Goal: Book appointment/travel/reservation

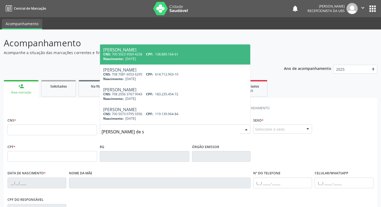
type input "gilberto ferraz de so"
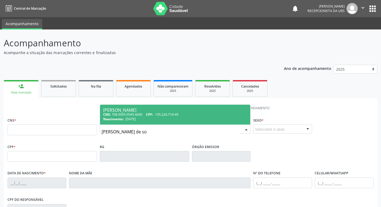
click at [189, 115] on div "CNS: 708 0095 0545 4430 CPF: 135.226.714-49" at bounding box center [175, 114] width 144 height 5
type input "708 0095 0545 4430"
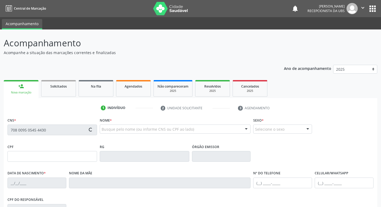
type input "135.226.714-49"
type input "28/03/1958"
type input "Maria do Socorro Ferraz de Souza"
type input "(87) 99921-1704"
type input "795"
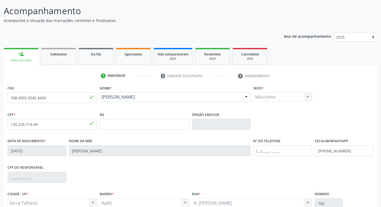
scroll to position [83, 0]
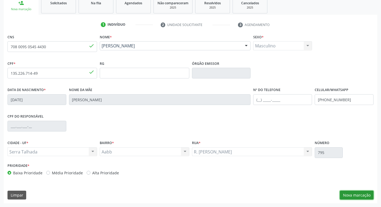
click at [362, 192] on button "Nova marcação" at bounding box center [357, 194] width 34 height 9
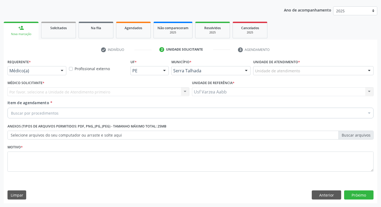
scroll to position [58, 0]
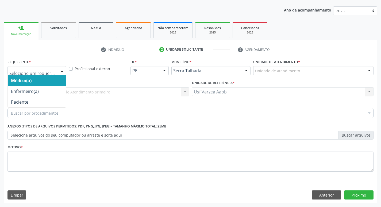
click at [32, 74] on div at bounding box center [36, 70] width 59 height 9
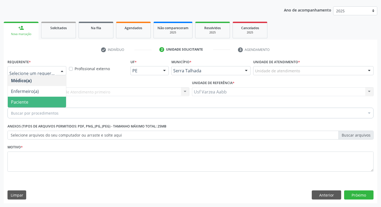
click at [37, 101] on span "Paciente" at bounding box center [37, 102] width 58 height 11
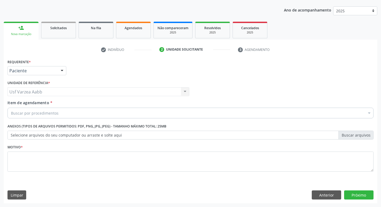
click at [59, 114] on div "Buscar por procedimentos" at bounding box center [190, 112] width 366 height 11
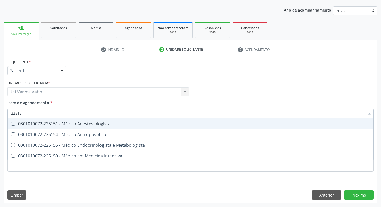
type input "225155"
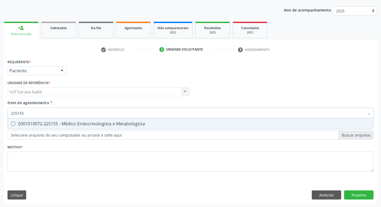
click at [79, 128] on span "0301010072-225155 - Médico Endocrinologista e Metabologista" at bounding box center [191, 123] width 366 height 11
checkbox Metabologista "true"
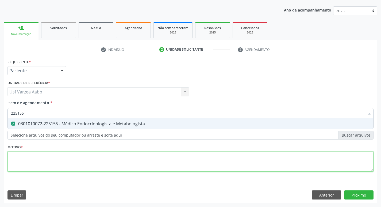
click at [81, 160] on div "Requerente * Paciente Médico(a) Enfermeiro(a) Paciente Nenhum resultado encontr…" at bounding box center [190, 118] width 366 height 121
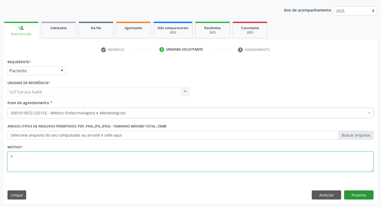
type textarea "x"
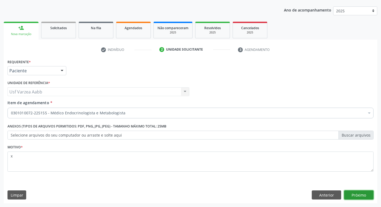
click at [359, 196] on button "Próximo" at bounding box center [358, 194] width 29 height 9
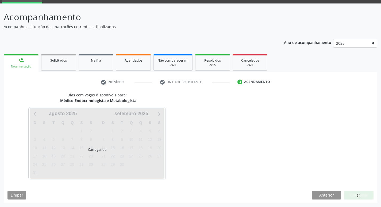
scroll to position [26, 0]
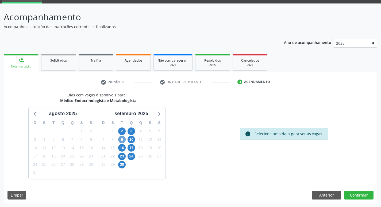
click at [122, 140] on span "9" at bounding box center [121, 139] width 7 height 7
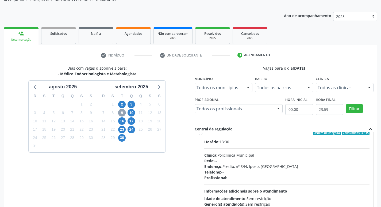
scroll to position [0, 0]
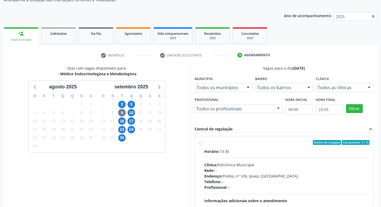
click at [204, 143] on label "Ordem de chegada Consumidos: 3 / 15 Horário: 13:30 Clínica: Policlinica Municip…" at bounding box center [287, 181] width 166 height 82
click at [201, 143] on input "Ordem de chegada Consumidos: 3 / 15 Horário: 13:30 Clínica: Policlinica Municip…" at bounding box center [201, 142] width 4 height 5
radio input "true"
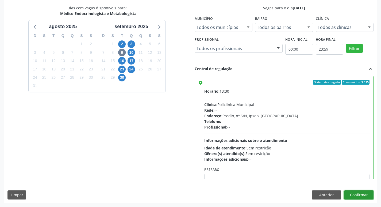
click at [372, 194] on button "Confirmar" at bounding box center [358, 194] width 29 height 9
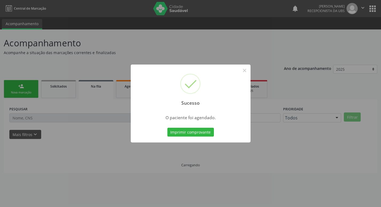
scroll to position [0, 0]
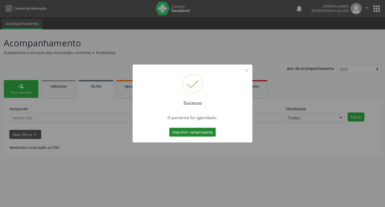
click at [197, 135] on button "Imprimir comprovante" at bounding box center [192, 132] width 47 height 9
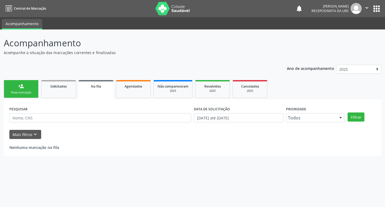
click at [31, 93] on div "Nova marcação" at bounding box center [21, 92] width 27 height 4
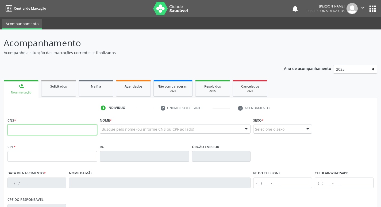
click at [60, 130] on input "text" at bounding box center [52, 129] width 90 height 11
type input "702 3081 0501 5313"
type input "105.292.684-34"
type input "16/02/1956"
type input "Margarida de Souza Ferraz"
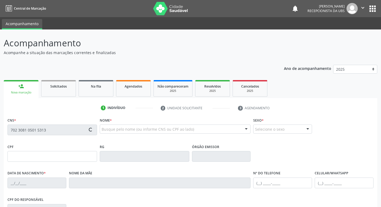
type input "(87) 98812-2345"
type input "300.970.678-22"
type input "287"
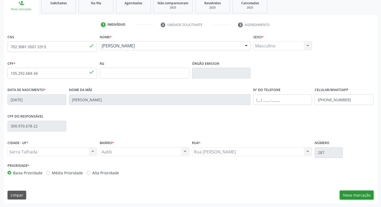
click at [351, 193] on button "Nova marcação" at bounding box center [357, 194] width 34 height 9
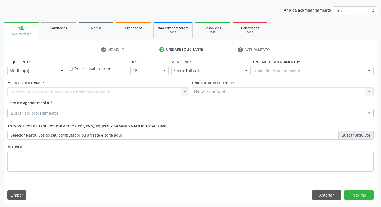
scroll to position [58, 0]
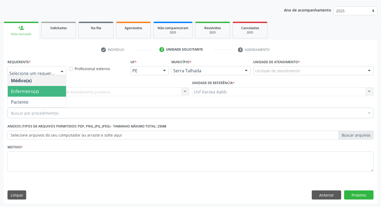
click at [22, 89] on span "Enfermeiro(a)" at bounding box center [25, 91] width 28 height 6
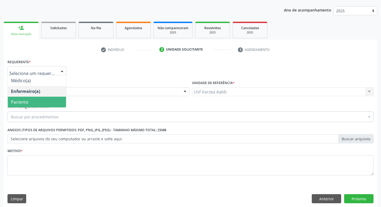
click at [38, 98] on span "Paciente" at bounding box center [37, 102] width 58 height 11
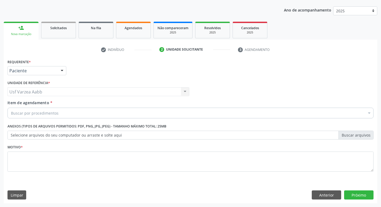
click at [63, 113] on div "Buscar por procedimentos" at bounding box center [190, 112] width 366 height 11
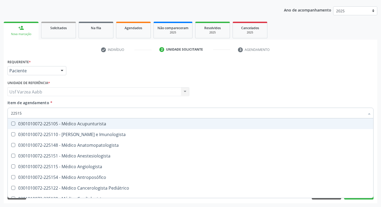
type input "225155"
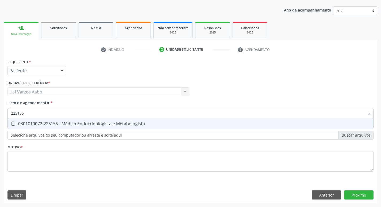
click at [65, 126] on div "0301010072-225155 - Médico Endocrinologista e Metabologista" at bounding box center [190, 123] width 359 height 4
checkbox Metabologista "true"
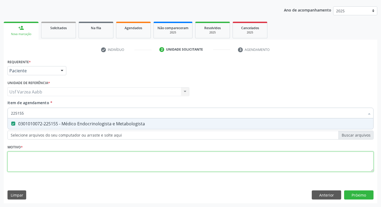
click at [70, 160] on div "Requerente * Paciente Médico(a) Enfermeiro(a) Paciente Nenhum resultado encontr…" at bounding box center [190, 118] width 366 height 121
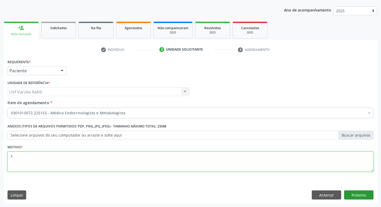
type textarea "x"
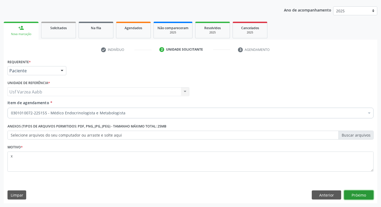
click at [368, 196] on button "Próximo" at bounding box center [358, 194] width 29 height 9
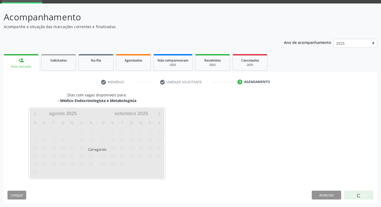
scroll to position [26, 0]
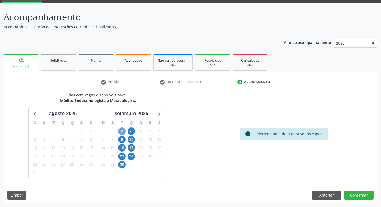
click at [123, 133] on span "2" at bounding box center [121, 130] width 7 height 7
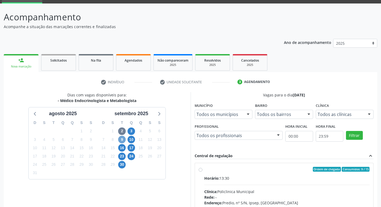
click at [123, 137] on span "9" at bounding box center [121, 139] width 7 height 7
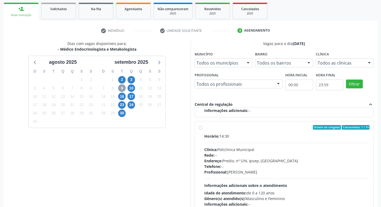
scroll to position [79, 0]
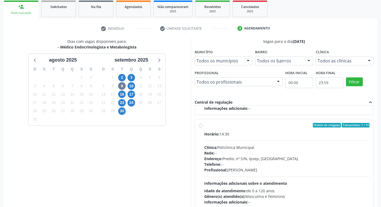
click at [204, 125] on label "Ordem de chegada Consumidos: 1 / 14 Horário: 14:30 Clínica: Policlinica Municip…" at bounding box center [287, 164] width 166 height 82
click at [201, 125] on input "Ordem de chegada Consumidos: 1 / 14 Horário: 14:30 Clínica: Policlinica Municip…" at bounding box center [201, 125] width 4 height 5
radio input "true"
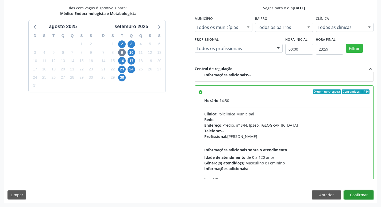
click at [370, 196] on button "Confirmar" at bounding box center [358, 194] width 29 height 9
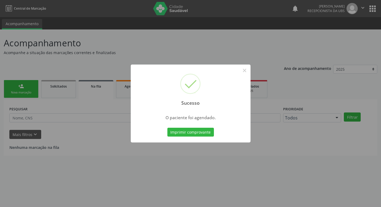
scroll to position [0, 0]
click at [195, 131] on button "Imprimir comprovante" at bounding box center [192, 132] width 47 height 9
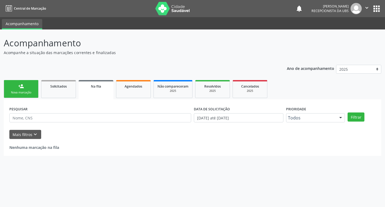
click at [28, 86] on link "person_add Nova marcação" at bounding box center [21, 89] width 35 height 18
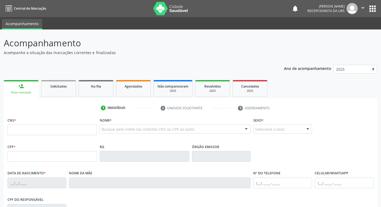
click at [121, 124] on div "Nome * Busque pelo nome (ou informe CNS ou CPF ao lado) Nenhum resultado encont…" at bounding box center [175, 126] width 151 height 21
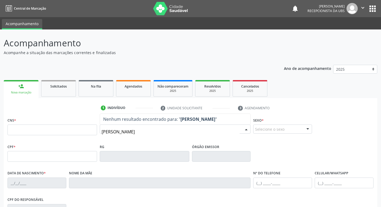
drag, startPoint x: 115, startPoint y: 133, endPoint x: 140, endPoint y: 133, distance: 25.1
click at [115, 133] on input "tatiane rafael" at bounding box center [171, 131] width 138 height 11
type input "tatiana rafael"
click at [159, 132] on input "tatiana rafael" at bounding box center [171, 131] width 138 height 11
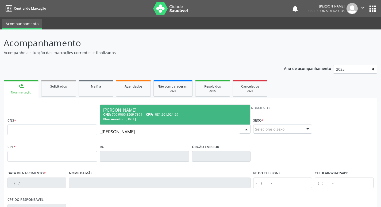
click at [162, 118] on div "Nascimento: 16/09/1988" at bounding box center [175, 119] width 144 height 5
type input "700 9069 8569 7891"
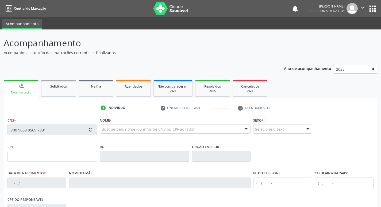
type input "081.261.924-29"
type input "16/09/1988"
type input "Teresinha Lopes Machado de Farias"
type input "(87) 99613-5898"
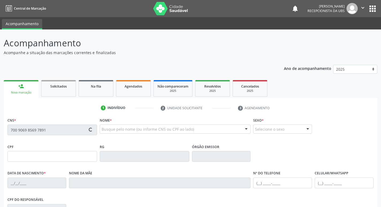
type input "101.661.724-05"
type input "77"
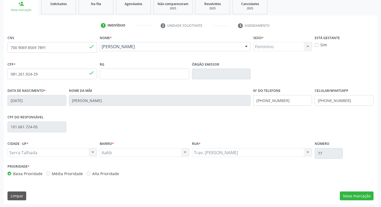
scroll to position [83, 0]
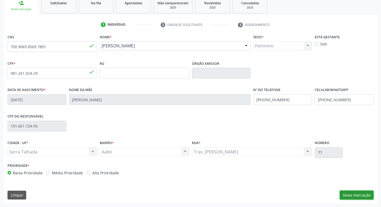
click at [349, 194] on button "Nova marcação" at bounding box center [357, 194] width 34 height 9
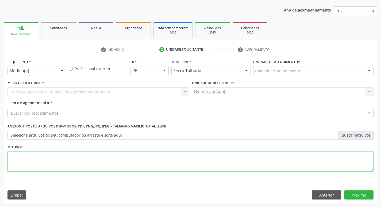
click at [95, 159] on textarea at bounding box center [190, 161] width 366 height 20
type textarea "x"
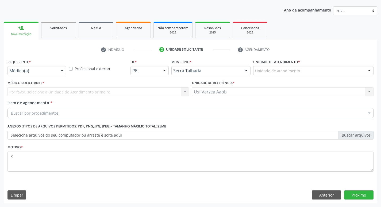
click at [349, 190] on div "Requerente * Médico(a) Médico(a) Enfermeiro(a) Paciente Nenhum resultado encont…" at bounding box center [191, 130] width 374 height 145
click at [350, 191] on button "Próximo" at bounding box center [358, 194] width 29 height 9
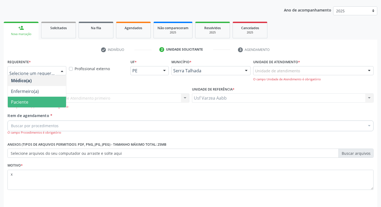
click at [45, 99] on span "Paciente" at bounding box center [37, 102] width 58 height 11
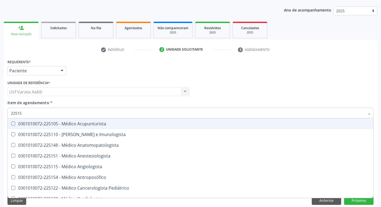
type input "225155"
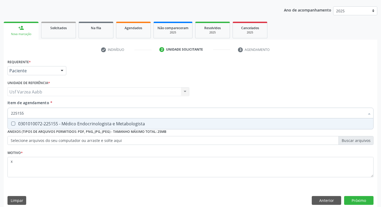
click at [219, 123] on div "0301010072-225155 - Médico Endocrinologista e Metabologista" at bounding box center [190, 123] width 359 height 4
checkbox Metabologista "true"
click at [362, 201] on button "Próximo" at bounding box center [358, 200] width 29 height 9
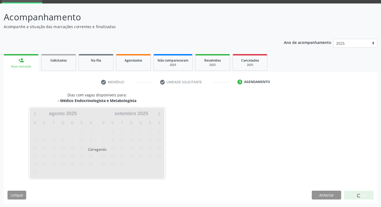
scroll to position [26, 0]
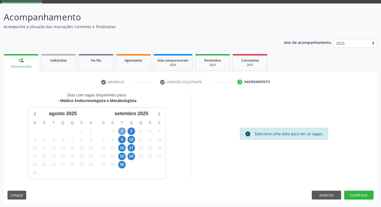
drag, startPoint x: 120, startPoint y: 131, endPoint x: 109, endPoint y: 160, distance: 31.5
click at [109, 160] on div "D S T Q Q S S 31 1 2 3 4 5 6 7 8 9 10 11 12 13 14 15 16 17 18 19 20 21 22 23 24…" at bounding box center [131, 147] width 68 height 61
click at [132, 131] on span "3" at bounding box center [131, 130] width 7 height 7
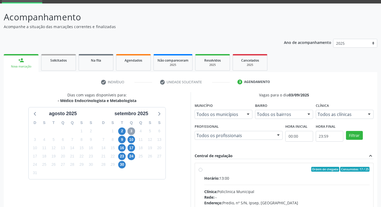
scroll to position [53, 0]
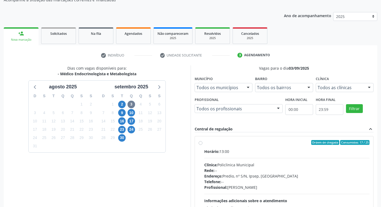
click at [204, 144] on label "Ordem de chegada Consumidos: 17 / 25 Horário: 13:00 Clínica: Policlinica Munici…" at bounding box center [287, 181] width 166 height 82
click at [201, 144] on input "Ordem de chegada Consumidos: 17 / 25 Horário: 13:00 Clínica: Policlinica Munici…" at bounding box center [201, 142] width 4 height 5
radio input "true"
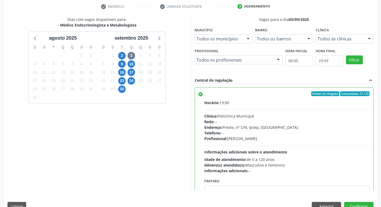
scroll to position [113, 0]
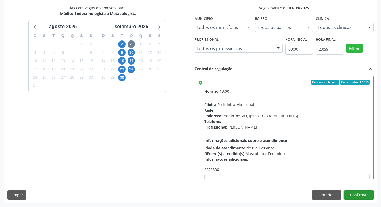
drag, startPoint x: 366, startPoint y: 191, endPoint x: 364, endPoint y: 188, distance: 3.6
click at [366, 191] on button "Confirmar" at bounding box center [358, 194] width 29 height 9
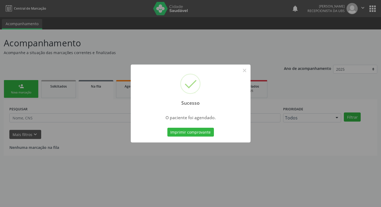
scroll to position [0, 0]
click at [193, 133] on button "Imprimir comprovante" at bounding box center [192, 132] width 47 height 9
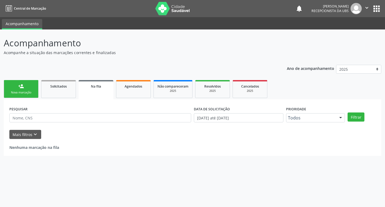
click at [22, 83] on div "person_add" at bounding box center [21, 86] width 6 height 6
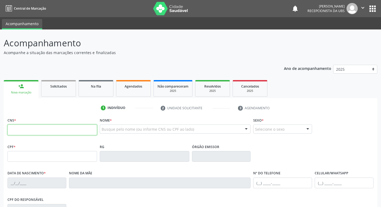
click at [33, 129] on input "text" at bounding box center [52, 129] width 90 height 11
type input "898 0037 3781 5714"
type input "072.078.304-67"
type input "07/02/1964"
type input "Expedita Julia da Silva Sousa"
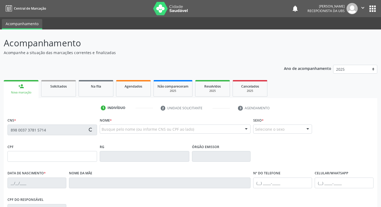
type input "(87) 99820-8584"
type input "220.955.434-91"
type input "1499"
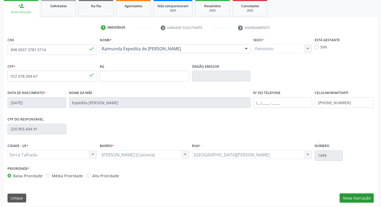
click at [351, 195] on button "Nova marcação" at bounding box center [357, 197] width 34 height 9
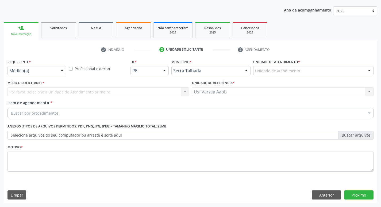
scroll to position [58, 0]
click at [36, 75] on div "Médico(a) Médico(a) Enfermeiro(a) Paciente Nenhum resultado encontrado para: " …" at bounding box center [36, 70] width 59 height 9
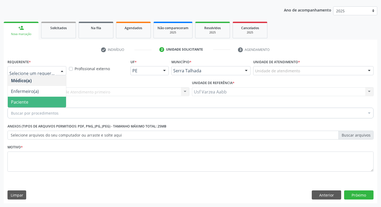
click at [36, 99] on span "Paciente" at bounding box center [37, 102] width 58 height 11
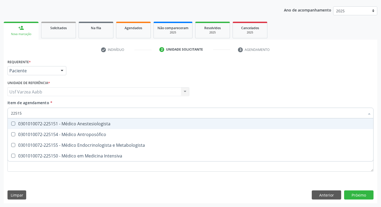
type input "225155"
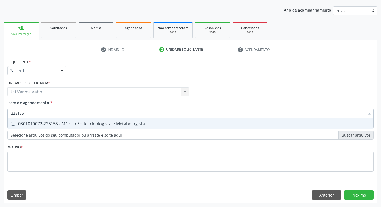
click at [257, 123] on div "0301010072-225155 - Médico Endocrinologista e Metabologista" at bounding box center [190, 123] width 359 height 4
checkbox Metabologista "true"
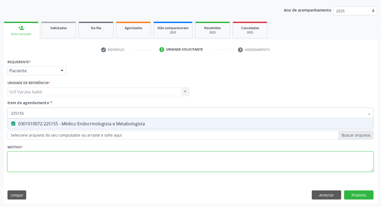
click at [234, 159] on div "Requerente * Paciente Médico(a) Enfermeiro(a) Paciente Nenhum resultado encontr…" at bounding box center [190, 118] width 366 height 121
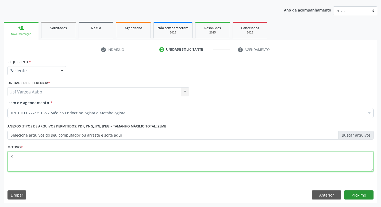
type textarea "x"
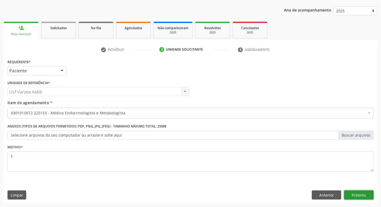
click at [362, 193] on button "Próximo" at bounding box center [358, 194] width 29 height 9
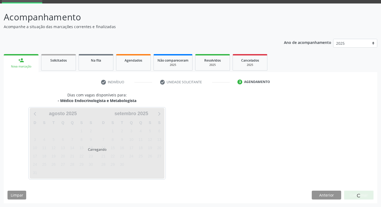
scroll to position [26, 0]
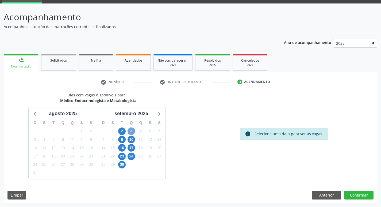
click at [130, 133] on span "3" at bounding box center [131, 130] width 7 height 7
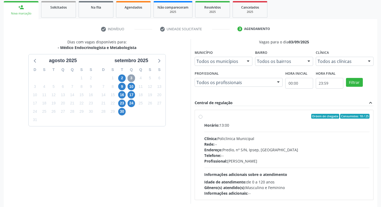
scroll to position [79, 0]
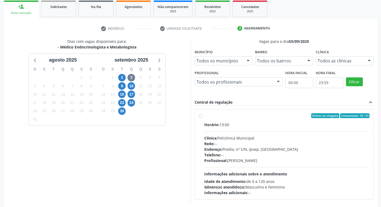
click at [204, 116] on label "Ordem de chegada Consumidos: 18 / 25 Horário: 13:00 Clínica: Policlinica Munici…" at bounding box center [287, 154] width 166 height 82
click at [201, 116] on input "Ordem de chegada Consumidos: 18 / 25 Horário: 13:00 Clínica: Policlinica Munici…" at bounding box center [201, 115] width 4 height 5
radio input "true"
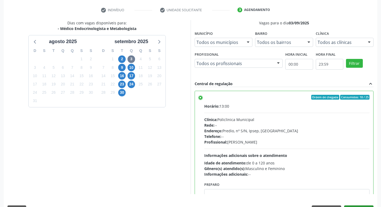
scroll to position [113, 0]
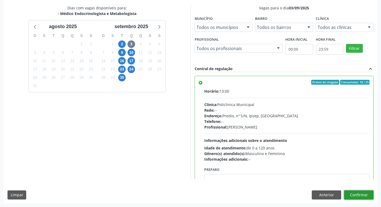
click at [370, 194] on button "Confirmar" at bounding box center [358, 194] width 29 height 9
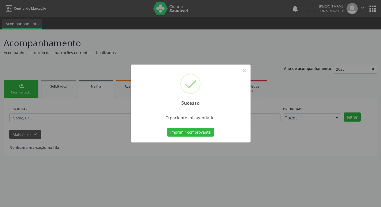
scroll to position [0, 0]
click at [183, 129] on button "Imprimir comprovante" at bounding box center [192, 132] width 47 height 9
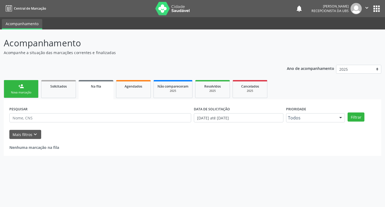
click at [24, 89] on link "person_add Nova marcação" at bounding box center [21, 89] width 35 height 18
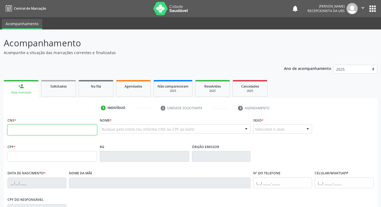
click at [17, 129] on input "text" at bounding box center [52, 129] width 90 height 11
type input "706 8092 3819 6520"
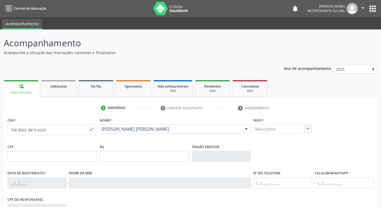
type input "16/06/1994"
type input "Terezinha Alves Pereira Ferreira"
type input "(87) 99950-8726"
type input "111.711.084-27"
type input "1180"
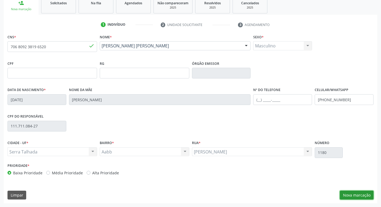
click at [348, 198] on button "Nova marcação" at bounding box center [357, 194] width 34 height 9
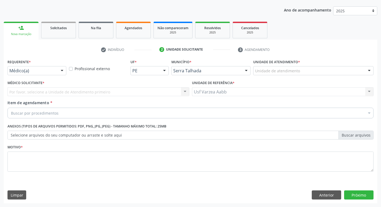
scroll to position [58, 0]
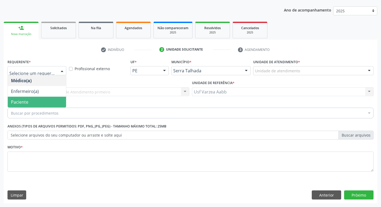
click at [49, 99] on span "Paciente" at bounding box center [37, 102] width 58 height 11
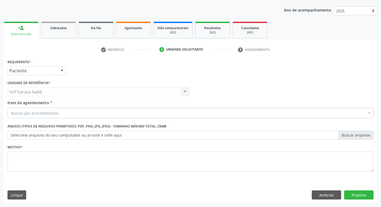
click at [39, 110] on div "Buscar por procedimentos" at bounding box center [190, 112] width 366 height 11
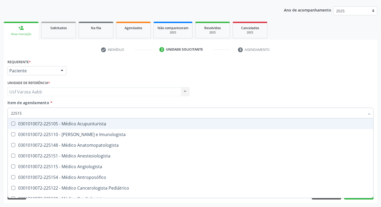
type input "225155"
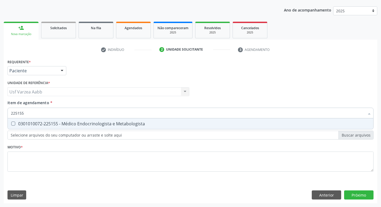
click at [45, 123] on div "0301010072-225155 - Médico Endocrinologista e Metabologista" at bounding box center [190, 123] width 359 height 4
checkbox Metabologista "true"
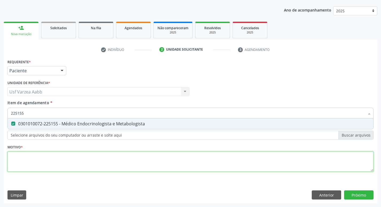
click at [45, 157] on div "Requerente * Paciente Médico(a) Enfermeiro(a) Paciente Nenhum resultado encontr…" at bounding box center [190, 118] width 366 height 121
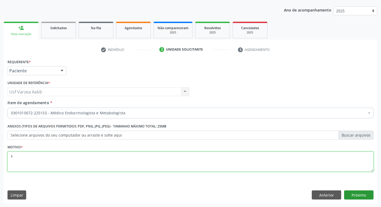
type textarea "x"
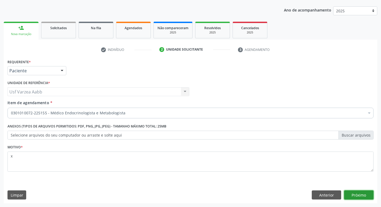
click at [371, 196] on button "Próximo" at bounding box center [358, 194] width 29 height 9
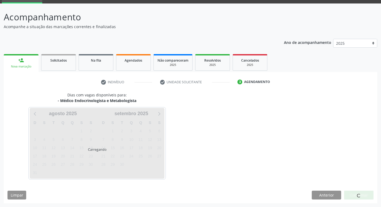
scroll to position [26, 0]
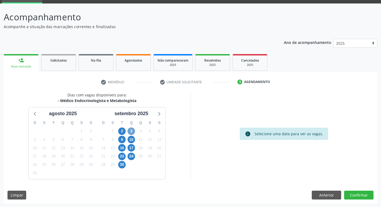
click at [131, 132] on span "3" at bounding box center [131, 130] width 7 height 7
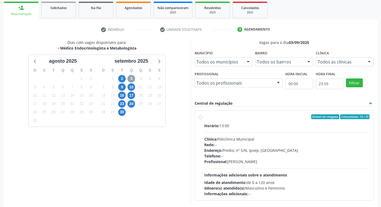
scroll to position [79, 0]
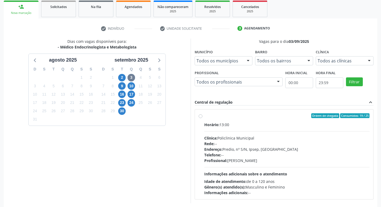
click at [204, 117] on label "Ordem de chegada Consumidos: 19 / 25 Horário: 13:00 Clínica: Policlinica Munici…" at bounding box center [287, 154] width 166 height 82
click at [200, 117] on input "Ordem de chegada Consumidos: 19 / 25 Horário: 13:00 Clínica: Policlinica Munici…" at bounding box center [201, 115] width 4 height 5
radio input "true"
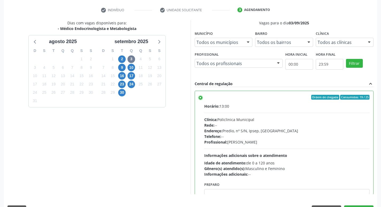
scroll to position [113, 0]
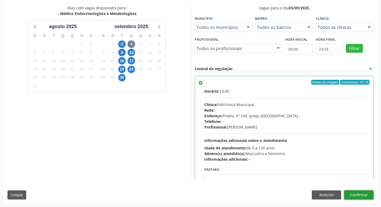
click at [365, 195] on button "Confirmar" at bounding box center [358, 194] width 29 height 9
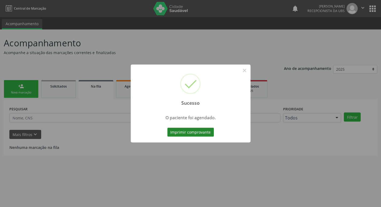
scroll to position [0, 0]
click at [213, 134] on button "Imprimir comprovante" at bounding box center [192, 132] width 47 height 9
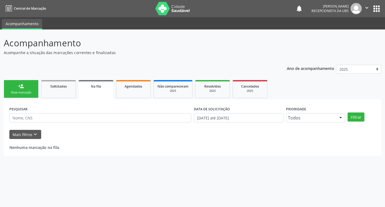
click at [12, 93] on div "Nova marcação" at bounding box center [21, 92] width 27 height 4
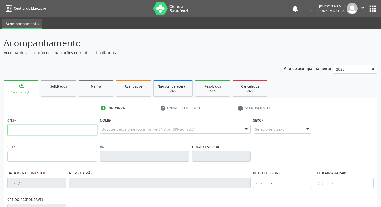
click at [30, 130] on input "text" at bounding box center [52, 129] width 90 height 11
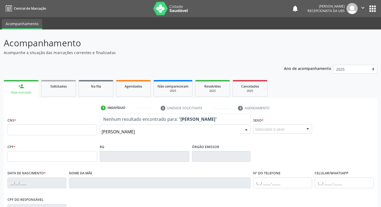
type input "marcos antonio de melo s"
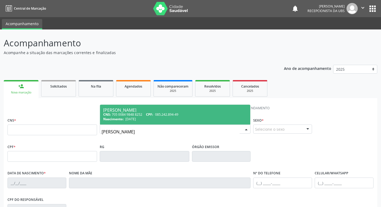
click at [182, 118] on div "Nascimento: 23/10/1950" at bounding box center [175, 119] width 144 height 5
type input "705 0084 9848 8252"
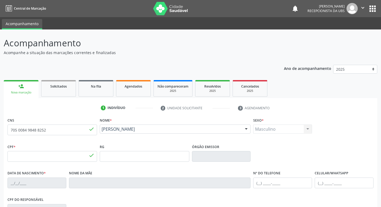
type input "085.242.894-49"
type input "23/10/1950"
type input "Cleonice de Melo Santos"
type input "(87) 98169-0647"
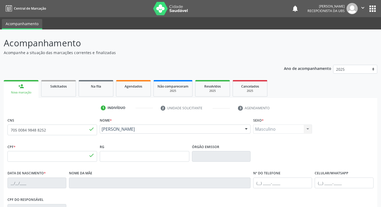
type input "116.684.518-40"
type input "1618"
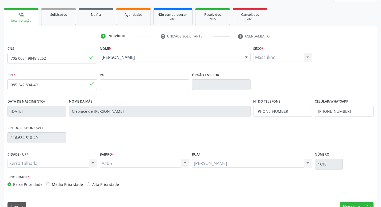
scroll to position [83, 0]
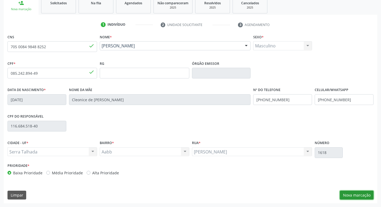
click at [369, 196] on button "Nova marcação" at bounding box center [357, 194] width 34 height 9
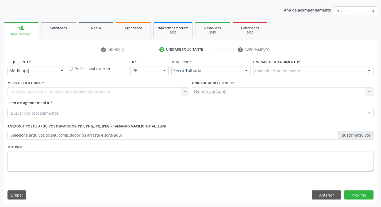
scroll to position [58, 0]
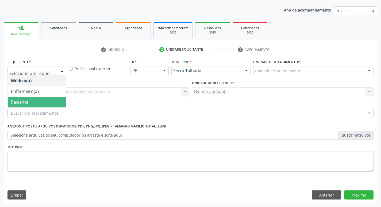
click at [30, 100] on span "Paciente" at bounding box center [37, 102] width 58 height 11
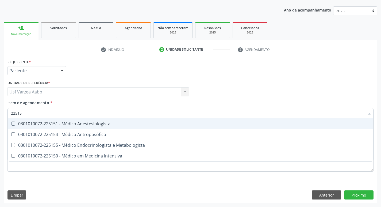
type input "225155"
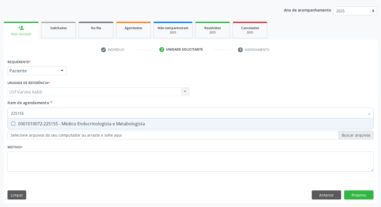
drag, startPoint x: 83, startPoint y: 125, endPoint x: 83, endPoint y: 128, distance: 3.0
click at [83, 125] on div "0301010072-225155 - Médico Endocrinologista e Metabologista" at bounding box center [190, 123] width 359 height 4
checkbox Metabologista "true"
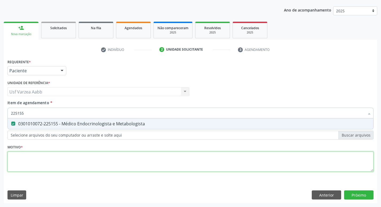
click at [90, 158] on div "Requerente * Paciente Médico(a) Enfermeiro(a) Paciente Nenhum resultado encontr…" at bounding box center [190, 118] width 366 height 121
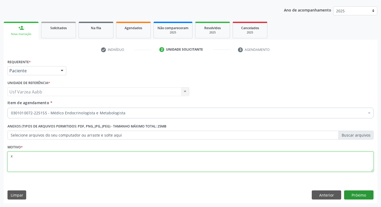
type textarea "x"
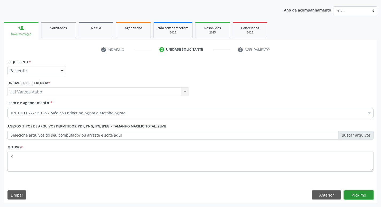
click at [363, 194] on button "Próximo" at bounding box center [358, 194] width 29 height 9
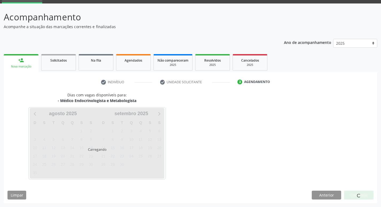
scroll to position [26, 0]
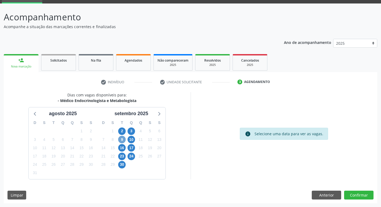
click at [124, 139] on span "9" at bounding box center [121, 139] width 7 height 7
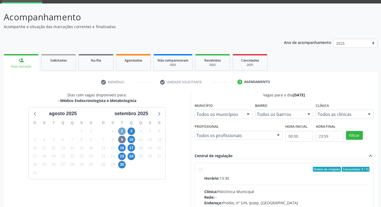
click at [123, 130] on span "2" at bounding box center [121, 130] width 7 height 7
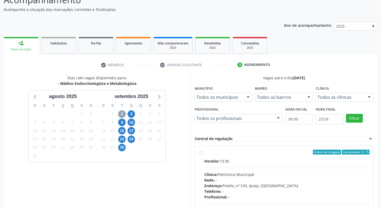
scroll to position [53, 0]
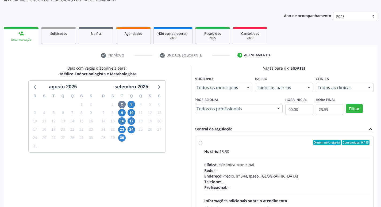
click at [204, 143] on label "Ordem de chegada Consumidos: 9 / 15 Horário: 13:30 Clínica: Policlinica Municip…" at bounding box center [287, 181] width 166 height 82
click at [201, 143] on input "Ordem de chegada Consumidos: 9 / 15 Horário: 13:30 Clínica: Policlinica Municip…" at bounding box center [201, 142] width 4 height 5
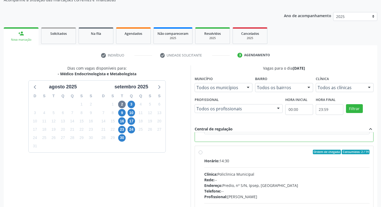
click at [204, 152] on label "Ordem de chegada Consumidos: 2 / 14 Horário: 14:30 Clínica: Policlinica Municip…" at bounding box center [287, 190] width 166 height 82
click at [201, 152] on input "Ordem de chegada Consumidos: 2 / 14 Horário: 14:30 Clínica: Policlinica Municip…" at bounding box center [201, 151] width 4 height 5
radio input "false"
radio input "true"
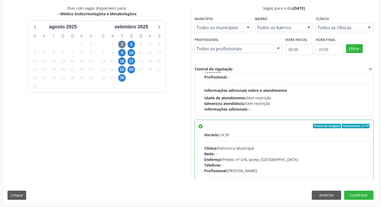
scroll to position [113, 0]
click at [354, 194] on button "Confirmar" at bounding box center [358, 194] width 29 height 9
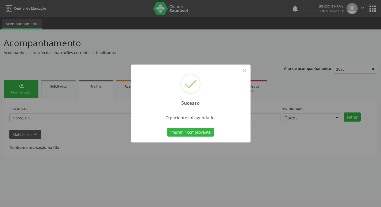
scroll to position [0, 0]
click at [205, 131] on button "Imprimir comprovante" at bounding box center [192, 132] width 47 height 9
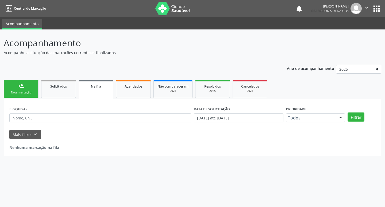
click at [14, 88] on link "person_add Nova marcação" at bounding box center [21, 89] width 35 height 18
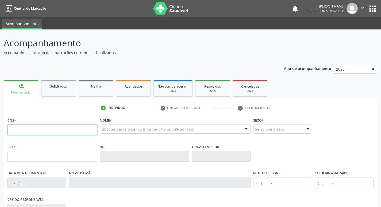
drag, startPoint x: 32, startPoint y: 126, endPoint x: 325, endPoint y: 114, distance: 293.0
click at [32, 126] on input "text" at bounding box center [52, 129] width 90 height 11
type input "700 0089 1419 2304"
type input "21/05/2025"
type input "Elida Patricia da Silva Albertin"
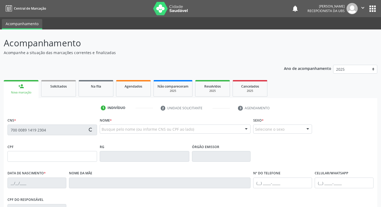
type input "(81) 99914-1588"
type input "1058"
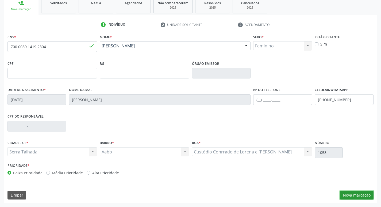
click at [351, 194] on button "Nova marcação" at bounding box center [357, 194] width 34 height 9
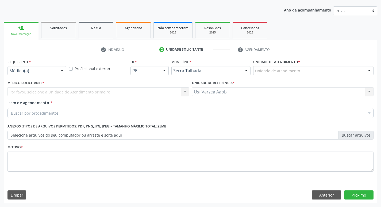
scroll to position [58, 0]
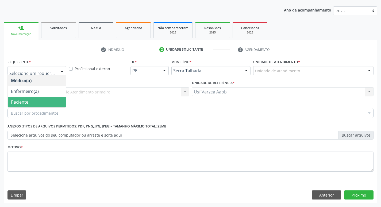
click at [20, 97] on span "Paciente" at bounding box center [37, 102] width 58 height 11
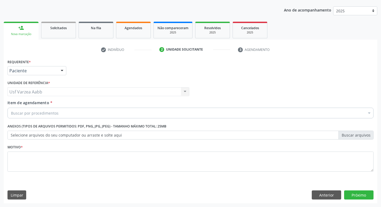
click at [22, 104] on span "Item de agendamento" at bounding box center [28, 102] width 42 height 5
click at [11, 107] on input "Item de agendamento *" at bounding box center [11, 112] width 0 height 11
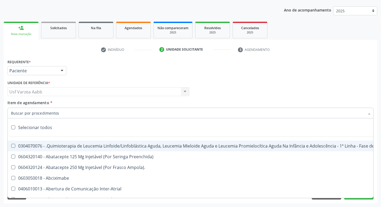
click at [24, 113] on input "Item de agendamento *" at bounding box center [188, 112] width 354 height 11
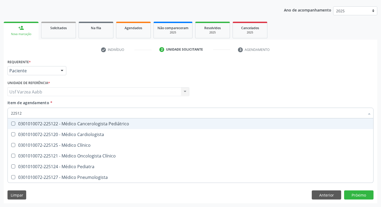
type input "225124"
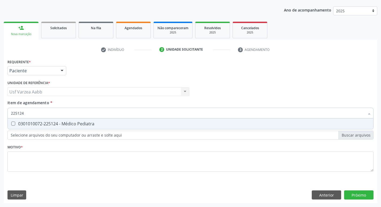
click at [59, 126] on div "0301010072-225124 - Médico Pediatra" at bounding box center [190, 123] width 359 height 4
checkbox Pediatra "true"
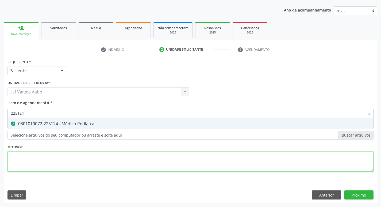
click at [59, 154] on div "Requerente * Paciente Médico(a) Enfermeiro(a) Paciente Nenhum resultado encontr…" at bounding box center [190, 118] width 366 height 121
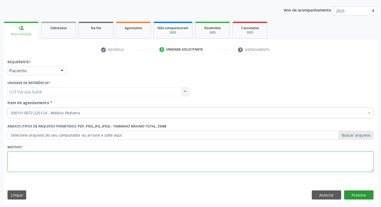
type textarea "."
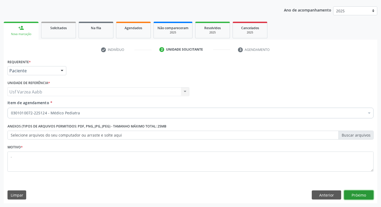
click at [367, 196] on button "Próximo" at bounding box center [358, 194] width 29 height 9
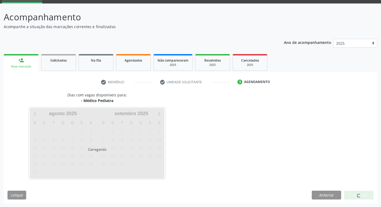
scroll to position [26, 0]
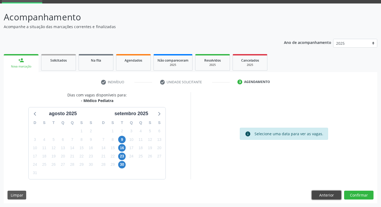
click at [325, 195] on button "Anterior" at bounding box center [326, 194] width 29 height 9
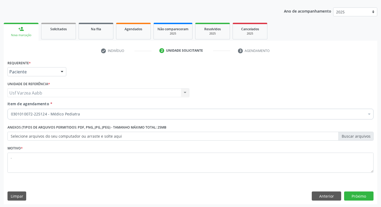
scroll to position [58, 0]
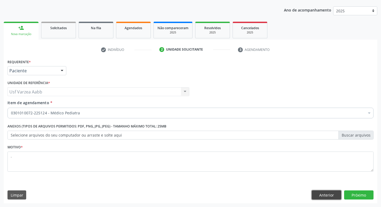
click at [333, 197] on button "Anterior" at bounding box center [326, 194] width 29 height 9
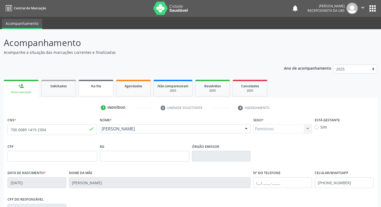
scroll to position [0, 0]
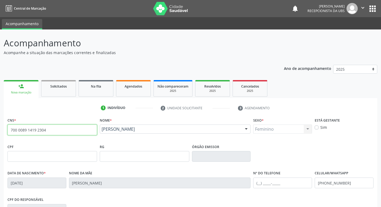
drag, startPoint x: 71, startPoint y: 129, endPoint x: 0, endPoint y: 130, distance: 70.9
click at [0, 130] on div "Acompanhamento Acompanhe a situação das marcações correntes e finalizadas Relat…" at bounding box center [190, 159] width 381 height 260
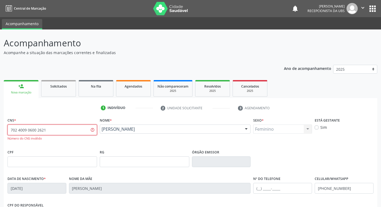
type input "702 4009 0600 2621"
click at [140, 139] on div "Nome * Ana Luisa Silva Albertin Ana Luisa Silva Albertin CNS: 700 0089 1419 230…" at bounding box center [175, 132] width 154 height 32
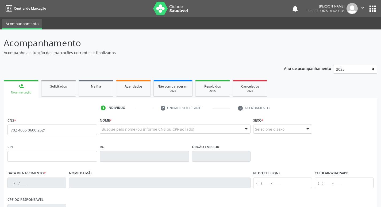
type input "702 4005 0600 2621"
type input "509.379.444-91"
type input "22/08/1966"
type input "[PERSON_NAME][DEMOGRAPHIC_DATA]"
type input "[PHONE_NUMBER]"
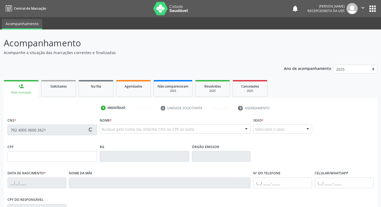
type input "[PHONE_NUMBER]"
type input "1001"
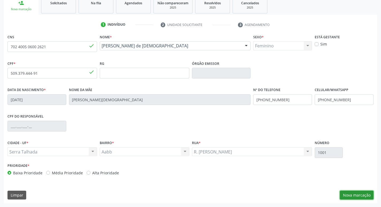
click at [367, 193] on button "Nova marcação" at bounding box center [357, 194] width 34 height 9
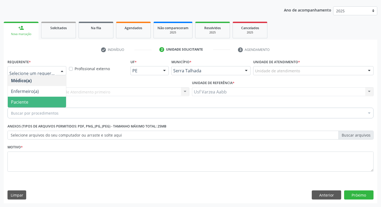
click at [42, 98] on span "Paciente" at bounding box center [37, 102] width 58 height 11
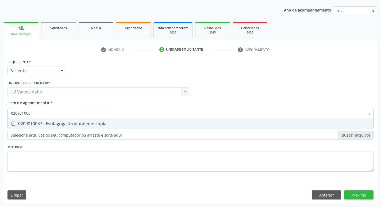
type input "0209010037"
click at [95, 124] on div "0209010037 - Esofagogastroduodenoscopia" at bounding box center [190, 123] width 359 height 4
checkbox Esofagogastroduodenoscopia "true"
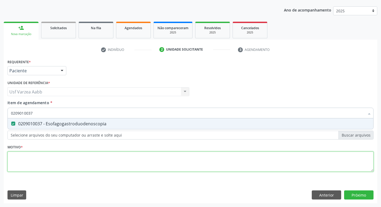
click at [99, 157] on div "Requerente * Paciente Médico(a) Enfermeiro(a) Paciente Nenhum resultado encontr…" at bounding box center [190, 118] width 366 height 121
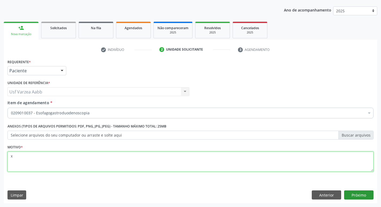
type textarea "x"
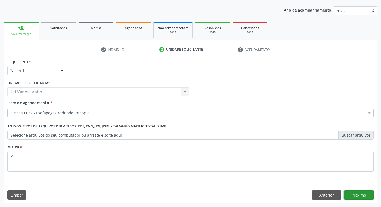
click at [356, 196] on button "Próximo" at bounding box center [358, 194] width 29 height 9
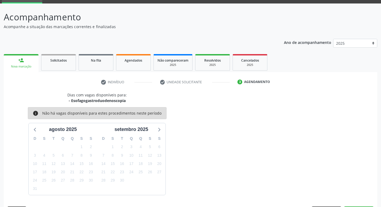
scroll to position [42, 0]
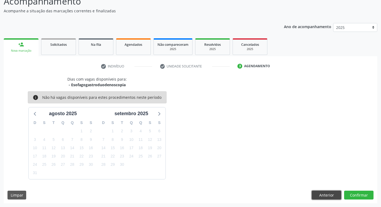
click at [330, 193] on button "Anterior" at bounding box center [326, 194] width 29 height 9
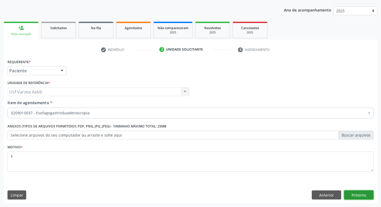
click at [355, 193] on button "Próximo" at bounding box center [358, 194] width 29 height 9
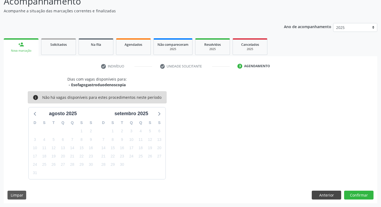
drag, startPoint x: 319, startPoint y: 188, endPoint x: 320, endPoint y: 193, distance: 5.0
click at [320, 193] on div "Dias com vagas disponíveis para: - Esofagogastroduodenoscopia info Não há vagas…" at bounding box center [191, 139] width 374 height 127
click at [320, 193] on button "Anterior" at bounding box center [326, 194] width 29 height 9
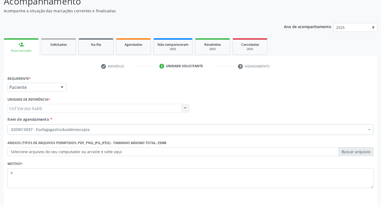
scroll to position [58, 0]
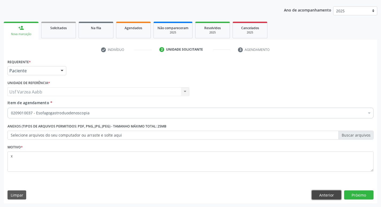
click at [336, 195] on button "Anterior" at bounding box center [326, 194] width 29 height 9
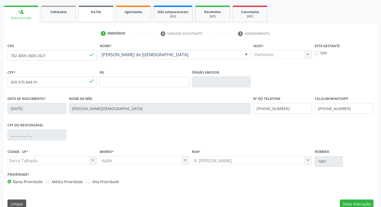
scroll to position [83, 0]
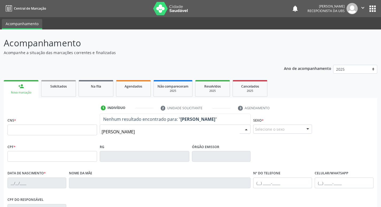
type input "[PERSON_NAME]"
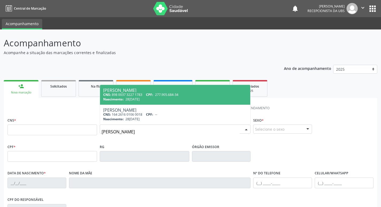
click at [206, 89] on div "[PERSON_NAME]" at bounding box center [175, 90] width 144 height 4
type input "898 0037 3227 1783"
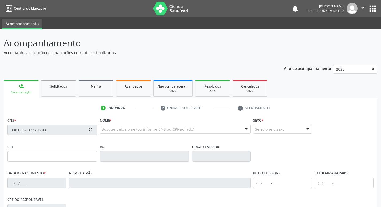
type input "277.905.684-34"
type input "28[DATE]"
type input "[PERSON_NAME][GEOGRAPHIC_DATA]"
type input "[PHONE_NUMBER]"
type input "230"
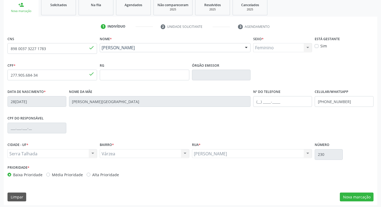
scroll to position [83, 0]
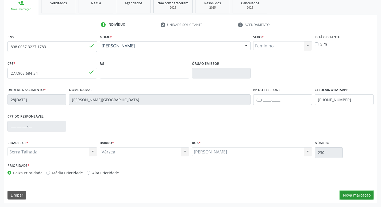
click at [350, 195] on button "Nova marcação" at bounding box center [357, 194] width 34 height 9
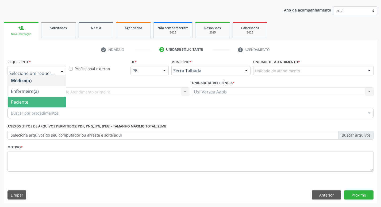
click at [25, 103] on span "Paciente" at bounding box center [19, 102] width 17 height 6
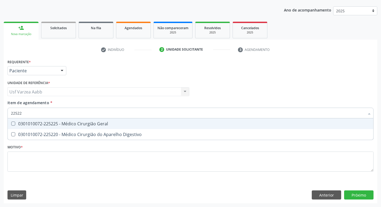
type input "225225"
click at [52, 120] on span "0301010072-225225 - Médico Cirurgião Geral" at bounding box center [191, 123] width 366 height 11
checkbox Geral "true"
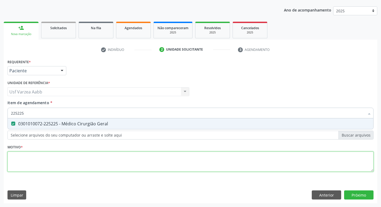
click at [68, 154] on div "Requerente * Paciente Médico(a) Enfermeiro(a) Paciente Nenhum resultado encontr…" at bounding box center [190, 118] width 366 height 121
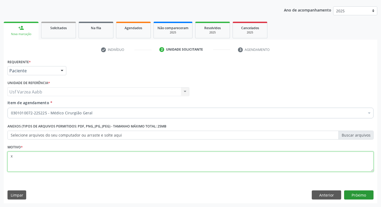
type textarea "x"
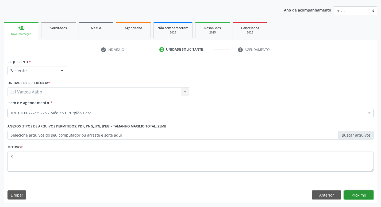
click at [361, 190] on button "Próximo" at bounding box center [358, 194] width 29 height 9
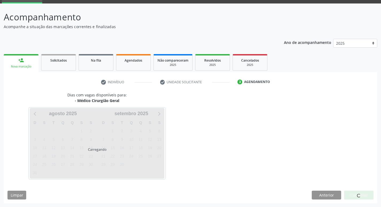
scroll to position [26, 0]
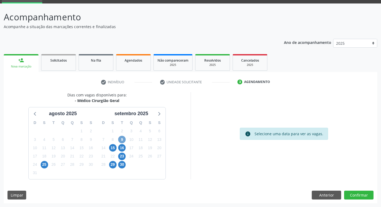
click at [122, 142] on span "9" at bounding box center [121, 139] width 7 height 7
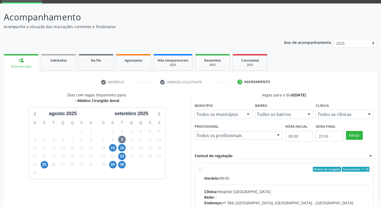
click at [204, 170] on label "Ordem de chegada Consumidos: 7 / 25 Horário: 08:00 Clínica: Hospital [GEOGRAPHI…" at bounding box center [287, 208] width 166 height 82
click at [199, 170] on input "Ordem de chegada Consumidos: 7 / 25 Horário: 08:00 Clínica: Hospital [GEOGRAPHI…" at bounding box center [201, 169] width 4 height 5
radio input "true"
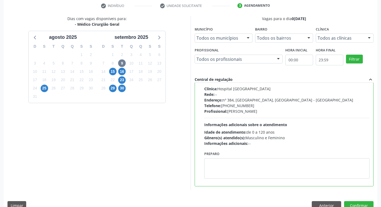
scroll to position [113, 0]
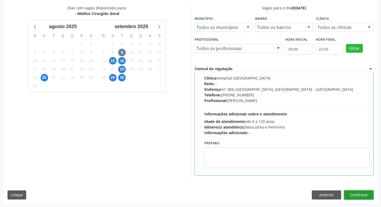
click at [368, 198] on button "Confirmar" at bounding box center [358, 194] width 29 height 9
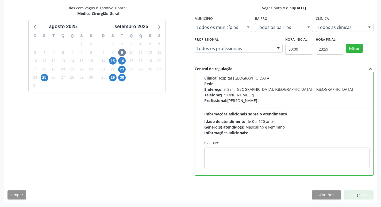
scroll to position [0, 0]
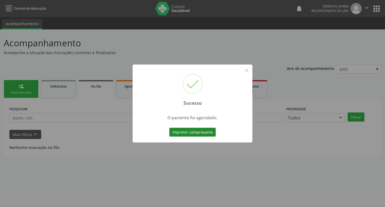
click at [208, 131] on button "Imprimir comprovante" at bounding box center [192, 132] width 47 height 9
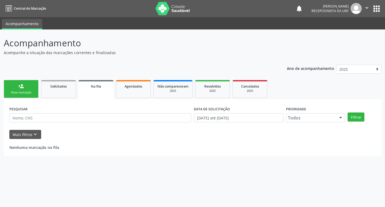
click at [15, 91] on div "Nova marcação" at bounding box center [21, 92] width 27 height 4
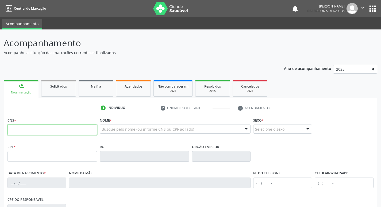
click at [20, 128] on input "text" at bounding box center [52, 129] width 90 height 11
type input "898 0037 3777 9998"
type input "07/12/1964"
type input "Maria das Virgens de Oliveira"
type input "(87) 99925-8365"
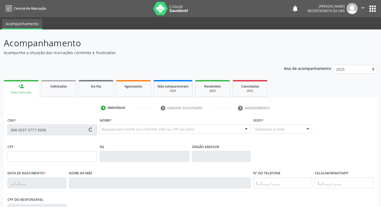
type input "893"
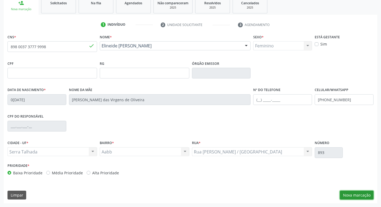
click at [353, 198] on button "Nova marcação" at bounding box center [357, 194] width 34 height 9
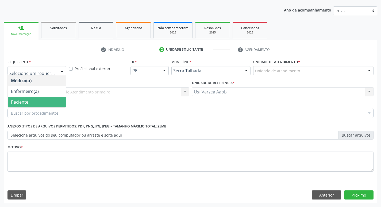
click at [21, 100] on span "Paciente" at bounding box center [19, 102] width 17 height 6
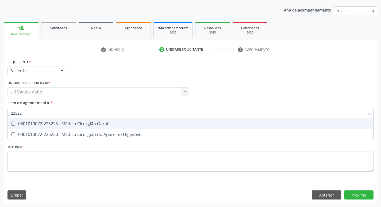
type input "225225"
click at [197, 125] on div "0301010072-225225 - Médico Cirurgião Geral" at bounding box center [190, 123] width 359 height 4
checkbox Geral "true"
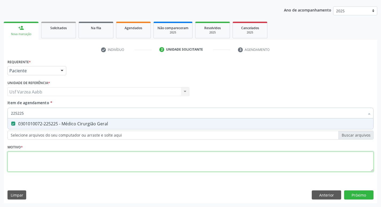
click at [198, 157] on div "Requerente * Paciente Médico(a) Enfermeiro(a) Paciente Nenhum resultado encontr…" at bounding box center [190, 118] width 366 height 121
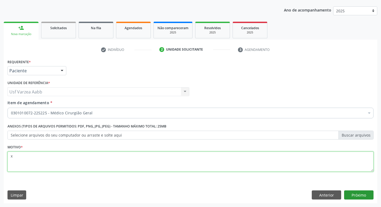
type textarea "x"
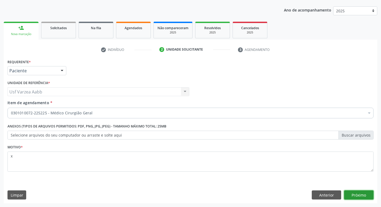
click at [351, 191] on button "Próximo" at bounding box center [358, 194] width 29 height 9
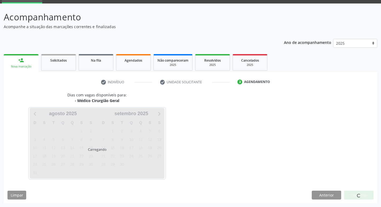
scroll to position [26, 0]
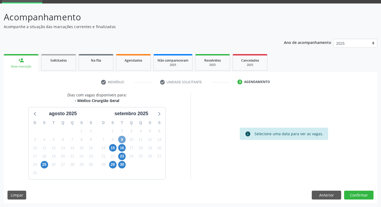
click at [120, 140] on span "9" at bounding box center [121, 139] width 7 height 7
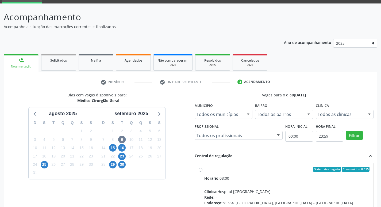
click at [202, 171] on div "Ordem de chegada Consumidos: 8 / 25 Horário: 08:00 Clínica: Hospital Sao Franci…" at bounding box center [284, 208] width 171 height 82
radio input "true"
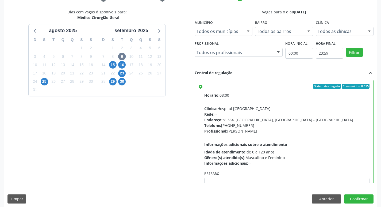
scroll to position [113, 0]
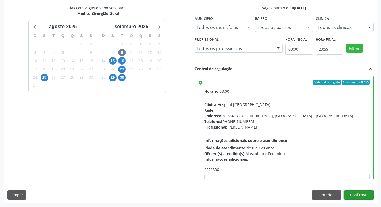
click at [365, 195] on button "Confirmar" at bounding box center [358, 194] width 29 height 9
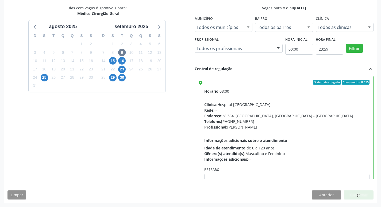
scroll to position [0, 0]
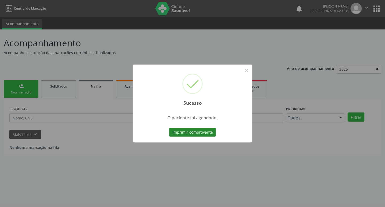
click at [172, 128] on button "Imprimir comprovante" at bounding box center [192, 132] width 47 height 9
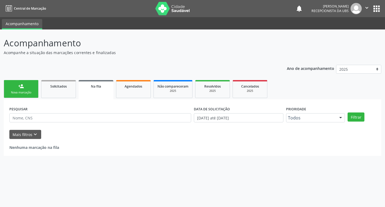
click at [22, 92] on div "Nova marcação" at bounding box center [21, 92] width 27 height 4
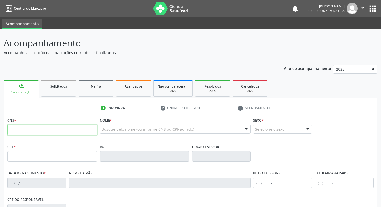
click at [35, 133] on input "text" at bounding box center [52, 129] width 90 height 11
type input "702 4005 0600 2621"
type input "509.379.444-91"
type input "22/08/1966"
type input "Maria Eulina de Jesus"
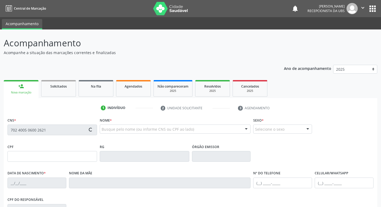
type input "(87) 99911-6584"
type input "1001"
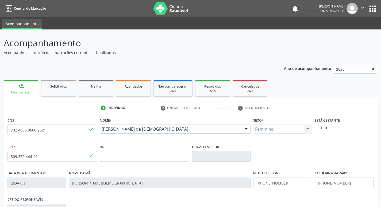
scroll to position [83, 0]
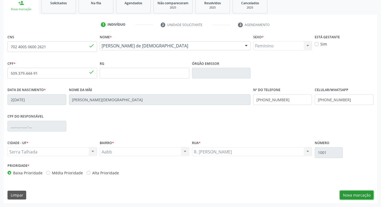
click at [351, 192] on button "Nova marcação" at bounding box center [357, 194] width 34 height 9
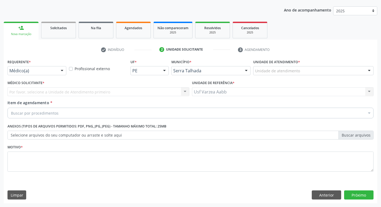
scroll to position [58, 0]
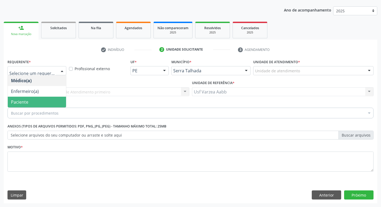
click at [24, 99] on span "Paciente" at bounding box center [19, 102] width 17 height 6
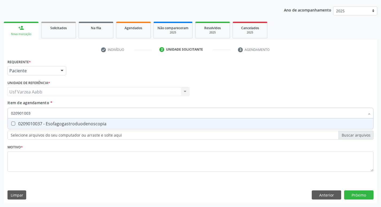
type input "0209010037"
click at [80, 127] on span "0209010037 - Esofagogastroduodenoscopia" at bounding box center [191, 123] width 366 height 11
checkbox Esofagogastroduodenoscopia "true"
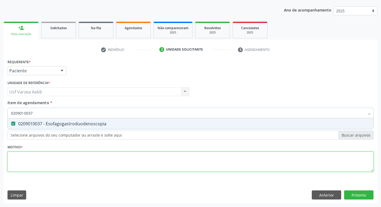
click at [79, 161] on div "Requerente * Paciente Médico(a) Enfermeiro(a) Paciente Nenhum resultado encontr…" at bounding box center [190, 118] width 366 height 121
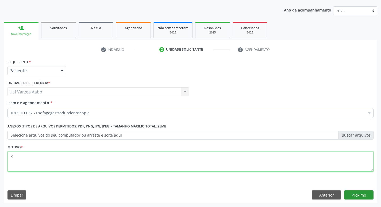
type textarea "x"
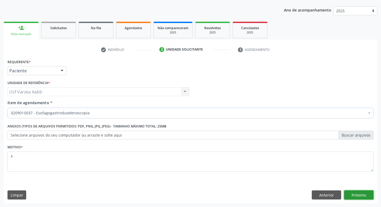
click at [359, 193] on button "Próximo" at bounding box center [358, 194] width 29 height 9
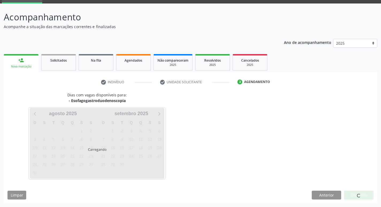
scroll to position [26, 0]
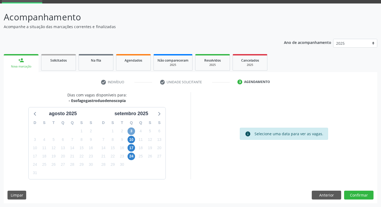
click at [133, 129] on span "3" at bounding box center [131, 130] width 7 height 7
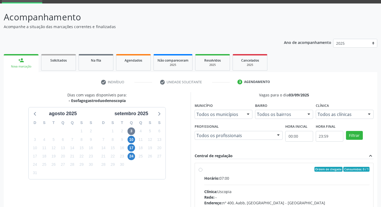
click at [202, 172] on div "Ordem de chegada Consumidos: 0 / 1 Horário: 07:00 Clínica: Uscopia Rede: -- End…" at bounding box center [284, 208] width 171 height 82
radio input "true"
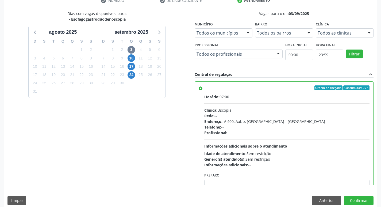
scroll to position [113, 0]
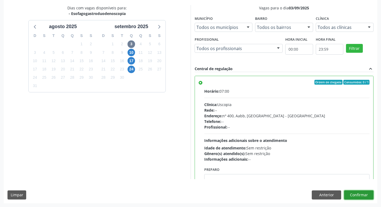
click at [368, 197] on button "Confirmar" at bounding box center [358, 194] width 29 height 9
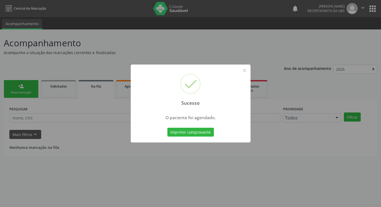
scroll to position [0, 0]
click at [208, 133] on button "Imprimir comprovante" at bounding box center [192, 132] width 47 height 9
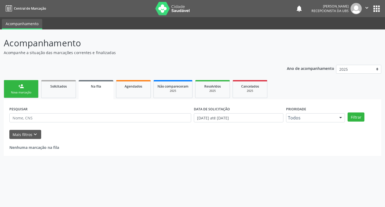
click at [26, 88] on link "person_add Nova marcação" at bounding box center [21, 89] width 35 height 18
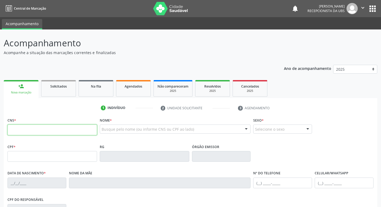
click at [67, 134] on input "text" at bounding box center [52, 129] width 90 height 11
type input "708 6020 5557 8163"
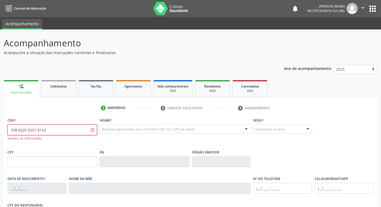
click at [81, 133] on input "708 6020 5557 8163" at bounding box center [52, 129] width 90 height 11
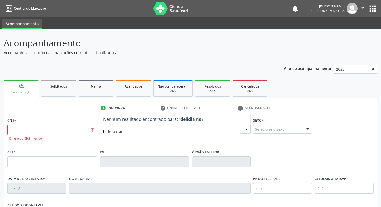
click at [144, 130] on input "delidia nar" at bounding box center [171, 131] width 138 height 11
click at [134, 134] on input "maria baiã" at bounding box center [171, 131] width 138 height 11
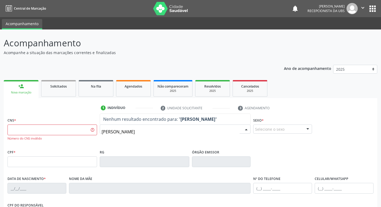
click at [134, 134] on input "maria baiã" at bounding box center [171, 131] width 138 height 11
type input "MARIA BAI"
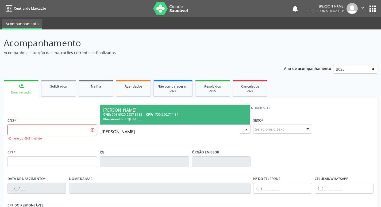
click at [141, 113] on div "CNS: 708 6020 5557 8183 CPF: 750.256.714-34" at bounding box center [175, 114] width 144 height 5
type input "708 6020 5557 8183"
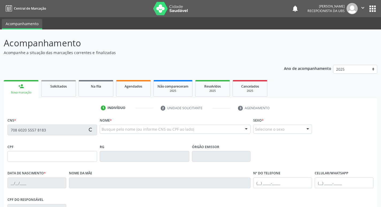
type input "750.256.714-34"
type input "01/01/1948"
type input "Delidia Narciso Souza Lima"
type input "(87) 99624-4968"
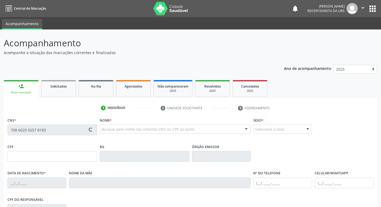
type input "227.150.104-00"
type input "559"
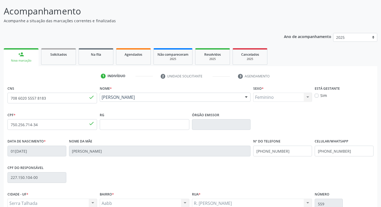
scroll to position [83, 0]
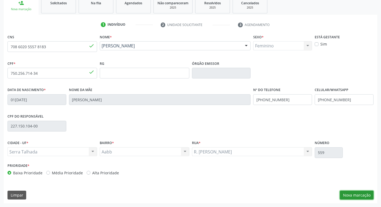
click at [346, 193] on button "Nova marcação" at bounding box center [357, 194] width 34 height 9
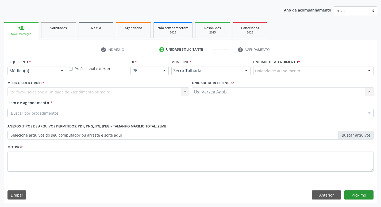
scroll to position [58, 0]
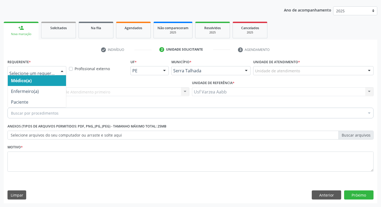
drag, startPoint x: 19, startPoint y: 69, endPoint x: 22, endPoint y: 80, distance: 11.8
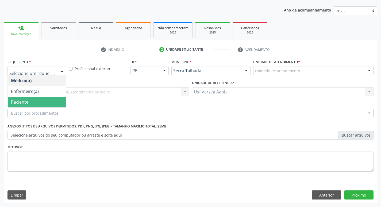
click at [26, 99] on span "Paciente" at bounding box center [19, 102] width 17 height 6
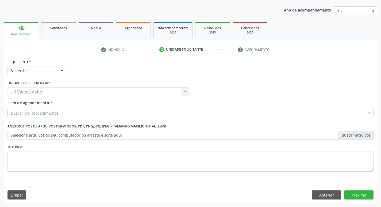
click at [56, 138] on label "Selecione arquivos do seu computador ou arraste e solte aqui" at bounding box center [190, 134] width 366 height 9
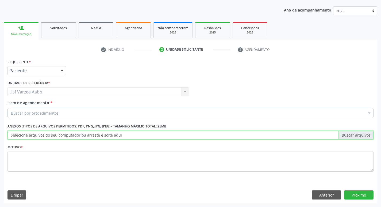
click at [56, 138] on input "Selecione arquivos do seu computador ou arraste e solte aqui" at bounding box center [190, 134] width 366 height 9
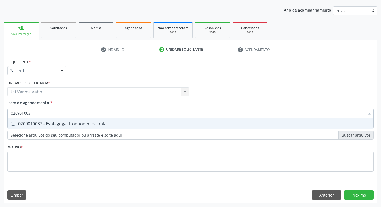
type input "0209010037"
click at [39, 121] on div "0209010037 - Esofagogastroduodenoscopia" at bounding box center [190, 123] width 359 height 4
checkbox Esofagogastroduodenoscopia "true"
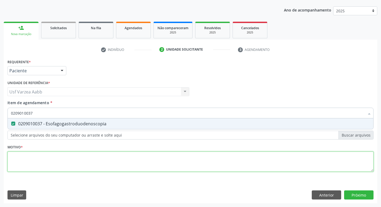
click at [53, 158] on div "Requerente * Paciente Médico(a) Enfermeiro(a) Paciente Nenhum resultado encontr…" at bounding box center [190, 118] width 366 height 121
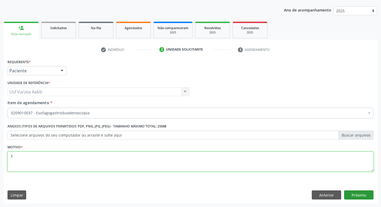
type textarea "X"
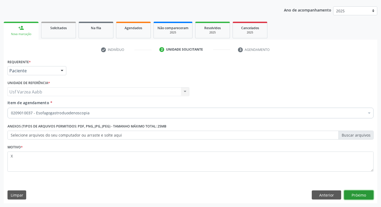
click at [350, 194] on button "Próximo" at bounding box center [358, 194] width 29 height 9
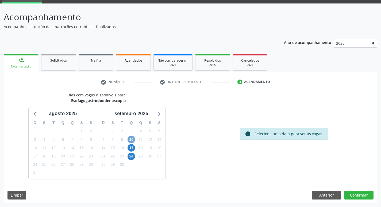
click at [131, 137] on span "10" at bounding box center [131, 139] width 7 height 7
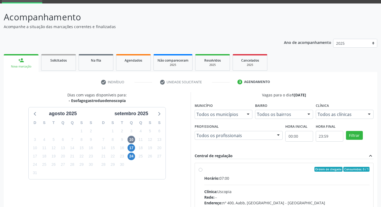
click at [204, 169] on label "Ordem de chegada Consumidos: 0 / 1 Horário: 07:00 Clínica: Uscopia Rede: -- End…" at bounding box center [287, 208] width 166 height 82
click at [199, 169] on input "Ordem de chegada Consumidos: 0 / 1 Horário: 07:00 Clínica: Uscopia Rede: -- End…" at bounding box center [201, 169] width 4 height 5
radio input "true"
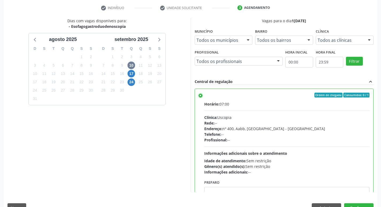
scroll to position [113, 0]
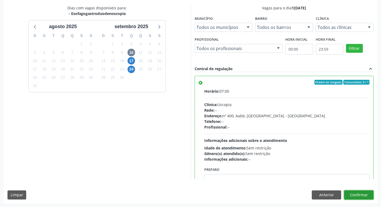
click at [366, 194] on button "Confirmar" at bounding box center [358, 194] width 29 height 9
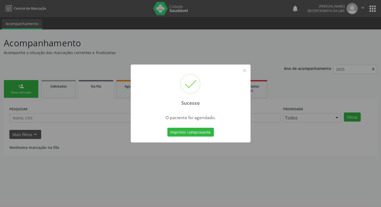
scroll to position [0, 0]
click at [192, 132] on button "Imprimir comprovante" at bounding box center [192, 132] width 47 height 9
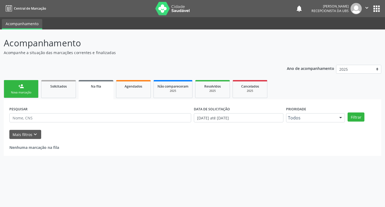
click at [31, 92] on div "Nova marcação" at bounding box center [21, 92] width 27 height 4
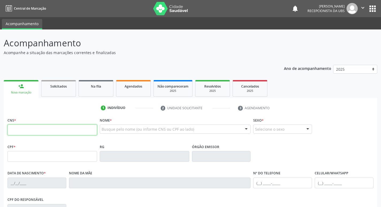
click at [26, 130] on input "text" at bounding box center [52, 129] width 90 height 11
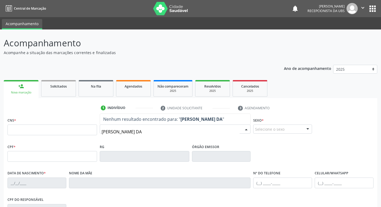
type input "JULIANA LOPES DA S"
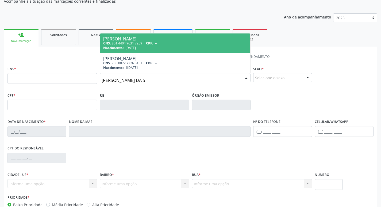
scroll to position [53, 0]
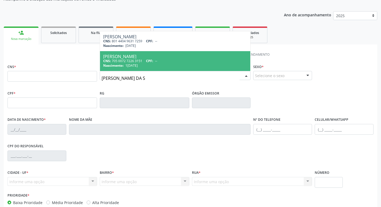
click at [161, 65] on div "Nascimento: 11/02/1988" at bounding box center [175, 65] width 144 height 5
type input "705 0072 7226 3151"
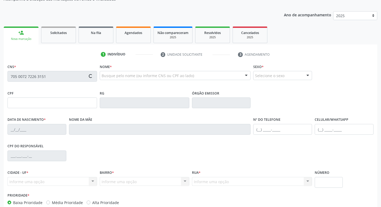
type input "11/02/1988"
type input "Elba Lucia Lopes da Silva"
type input "(87) 99946-9844"
type input "80"
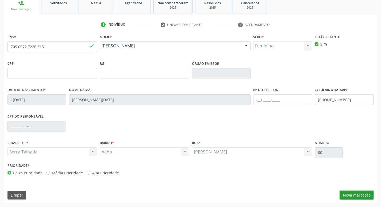
click at [357, 194] on button "Nova marcação" at bounding box center [357, 194] width 34 height 9
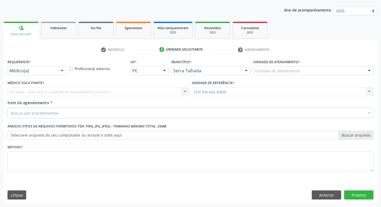
scroll to position [58, 0]
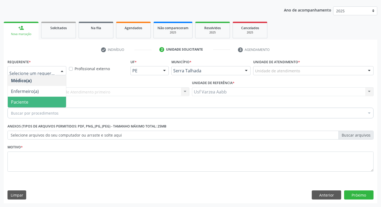
click at [44, 102] on span "Paciente" at bounding box center [37, 102] width 58 height 11
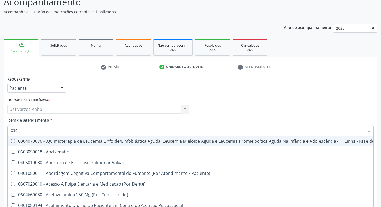
scroll to position [32, 0]
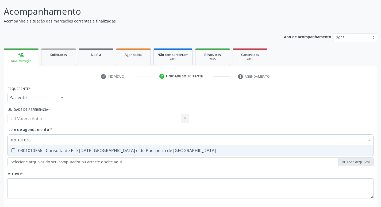
type input "0301010366"
click at [90, 152] on div "0301010366 - Consulta de Pré-[DATE][GEOGRAPHIC_DATA] e de Puerpério de [GEOGRAP…" at bounding box center [190, 150] width 359 height 4
checkbox Risco "true"
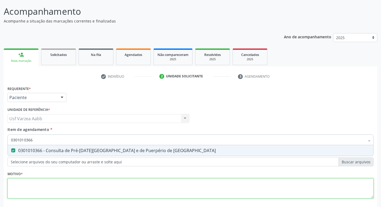
click at [94, 179] on div "Requerente * Paciente Médico(a) Enfermeiro(a) Paciente Nenhum resultado encontr…" at bounding box center [190, 144] width 366 height 121
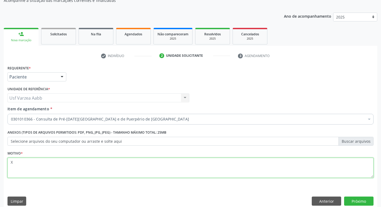
scroll to position [58, 0]
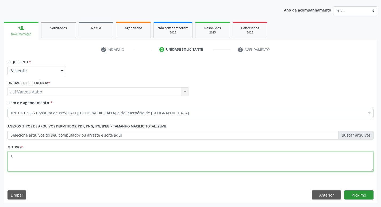
type textarea "X"
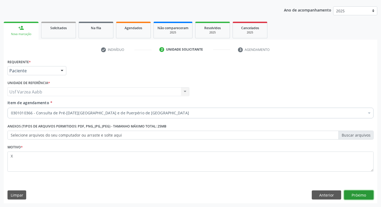
click at [364, 194] on button "Próximo" at bounding box center [358, 194] width 29 height 9
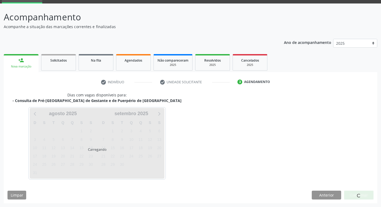
scroll to position [26, 0]
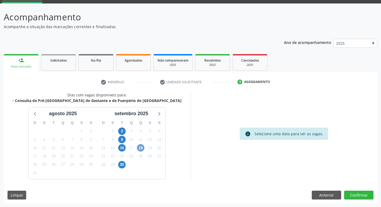
click at [140, 147] on span "18" at bounding box center [140, 147] width 7 height 7
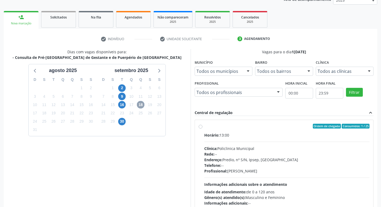
scroll to position [79, 0]
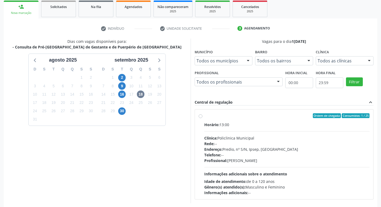
click at [204, 116] on label "Ordem de chegada Consumidos: 1 / 25 Horário: 13:00 Clínica: Policlinica Municip…" at bounding box center [287, 154] width 166 height 82
click at [199, 116] on input "Ordem de chegada Consumidos: 1 / 25 Horário: 13:00 Clínica: Policlinica Municip…" at bounding box center [201, 115] width 4 height 5
radio input "true"
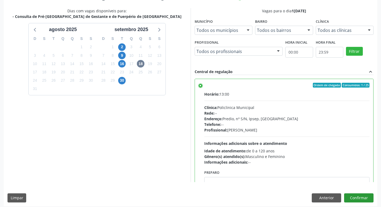
scroll to position [113, 0]
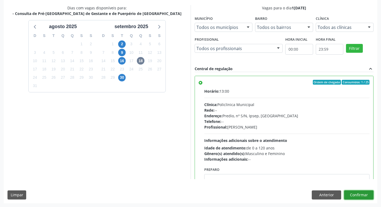
click at [361, 194] on button "Confirmar" at bounding box center [358, 194] width 29 height 9
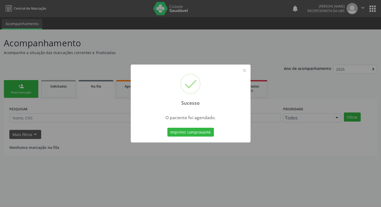
scroll to position [0, 0]
click at [203, 133] on button "Imprimir comprovante" at bounding box center [192, 132] width 47 height 9
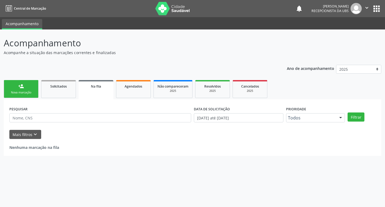
click at [28, 92] on div "Nova marcação" at bounding box center [21, 92] width 27 height 4
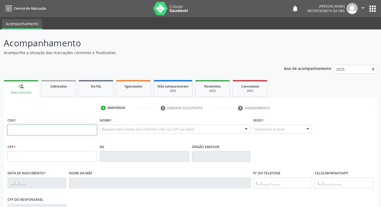
click at [31, 131] on input "text" at bounding box center [52, 129] width 90 height 11
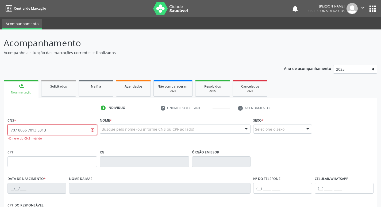
type input "707 8066 7013 5313"
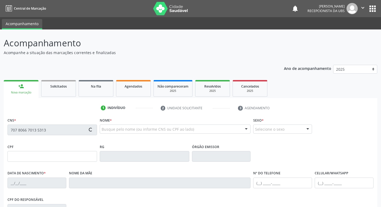
type input "079.806.354-85"
type input "22/02/1991"
type input "Rosiene Alexandre da Silva"
type input "(81) 99181-1317"
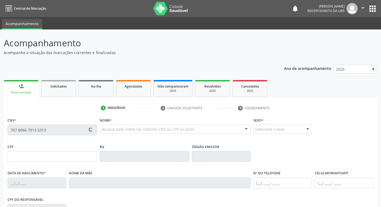
type input "088.223.704-73"
type input "280"
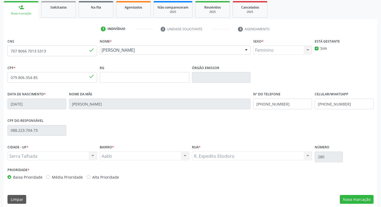
scroll to position [80, 0]
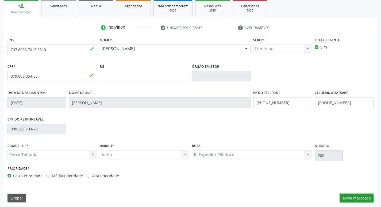
click at [363, 194] on button "Nova marcação" at bounding box center [357, 197] width 34 height 9
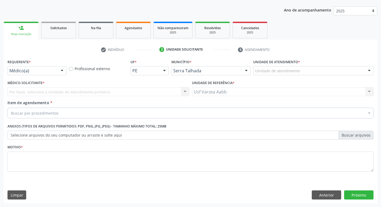
scroll to position [58, 0]
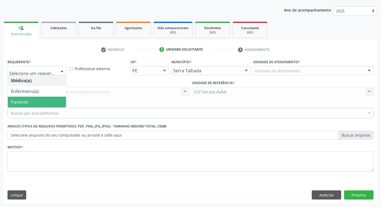
click at [45, 99] on span "Paciente" at bounding box center [37, 102] width 58 height 11
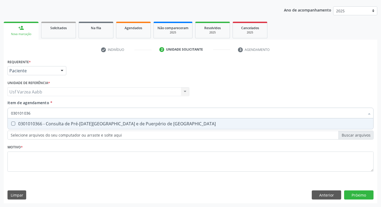
type input "0301010366"
click at [57, 126] on div "0301010366 - Consulta de Pré-[DATE][GEOGRAPHIC_DATA] e de Puerpério de [GEOGRAP…" at bounding box center [190, 123] width 359 height 4
checkbox Risco "true"
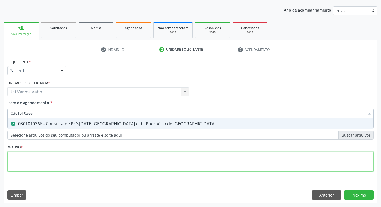
click at [59, 161] on div "Requerente * Paciente Médico(a) Enfermeiro(a) Paciente Nenhum resultado encontr…" at bounding box center [190, 118] width 366 height 121
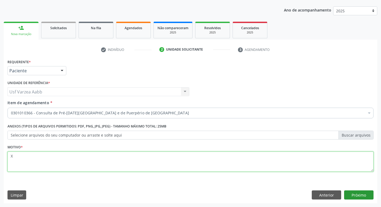
type textarea "X"
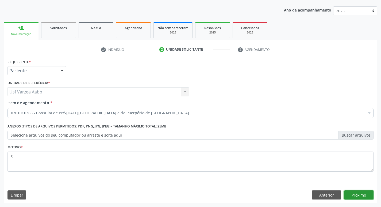
click at [369, 195] on button "Próximo" at bounding box center [358, 194] width 29 height 9
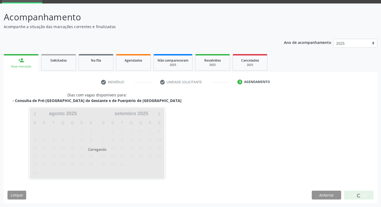
scroll to position [26, 0]
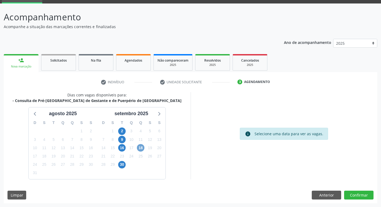
click at [141, 148] on span "18" at bounding box center [140, 147] width 7 height 7
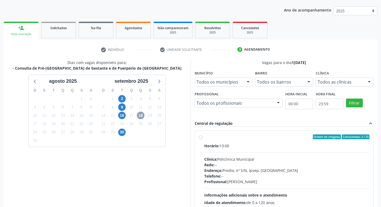
scroll to position [79, 0]
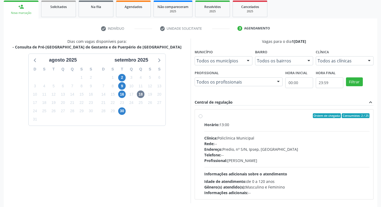
click at [204, 116] on label "Ordem de chegada Consumidos: 2 / 25 Horário: 13:00 Clínica: Policlinica Municip…" at bounding box center [287, 154] width 166 height 82
click at [200, 116] on input "Ordem de chegada Consumidos: 2 / 25 Horário: 13:00 Clínica: Policlinica Municip…" at bounding box center [201, 115] width 4 height 5
radio input "true"
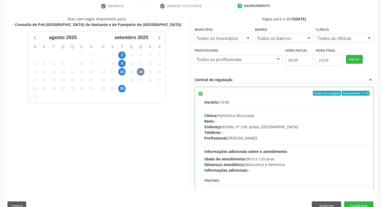
scroll to position [113, 0]
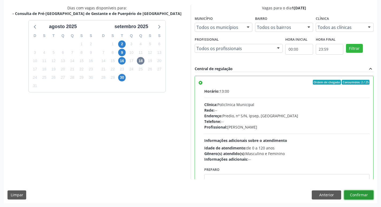
click at [363, 197] on button "Confirmar" at bounding box center [358, 194] width 29 height 9
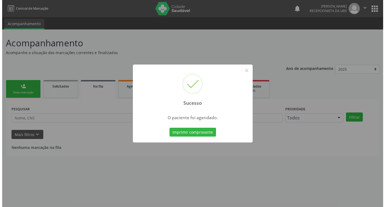
scroll to position [0, 0]
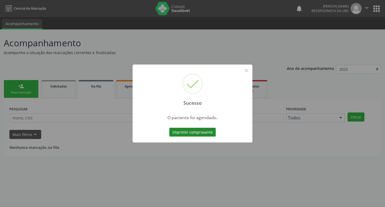
click at [191, 129] on button "Imprimir comprovante" at bounding box center [192, 132] width 47 height 9
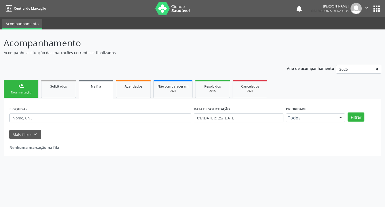
click at [29, 92] on div "Nova marcação" at bounding box center [21, 92] width 27 height 4
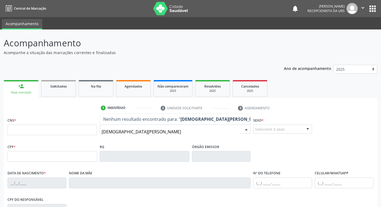
type input "CRISTIANE GOMES LEM"
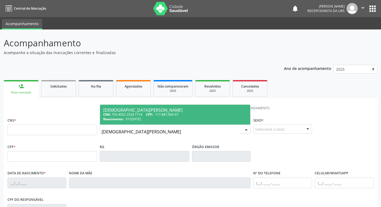
click at [178, 116] on span "117.481.064-57" at bounding box center [166, 114] width 23 height 5
type input "703 4052 2524 1714"
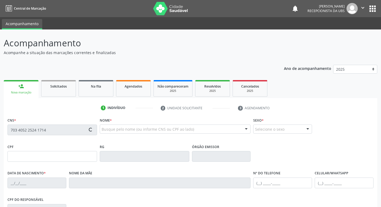
type input "117.481.064-57"
type input "31/01/1996"
type input "Lucia Gomes da Silva"
type input "(87) 99911-3460"
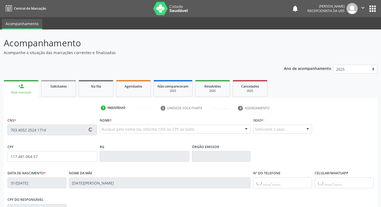
type input "350"
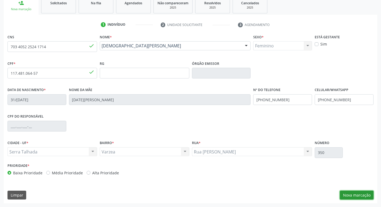
click at [359, 195] on button "Nova marcação" at bounding box center [357, 194] width 34 height 9
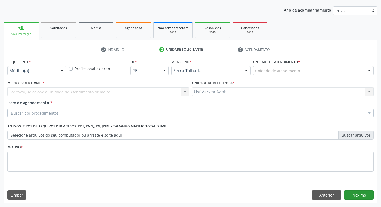
scroll to position [58, 0]
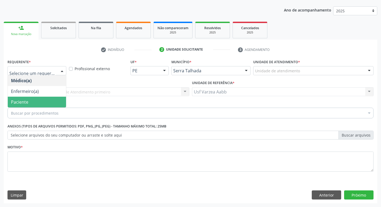
click at [42, 100] on span "Paciente" at bounding box center [37, 102] width 58 height 11
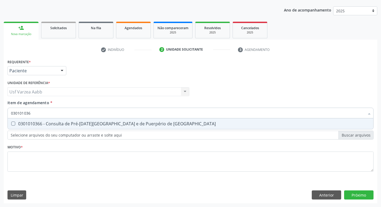
type input "0301010366"
click at [53, 124] on div "0301010366 - Consulta de Pré-[DATE][GEOGRAPHIC_DATA] e de Puerpério de [GEOGRAP…" at bounding box center [190, 123] width 359 height 4
checkbox Risco "true"
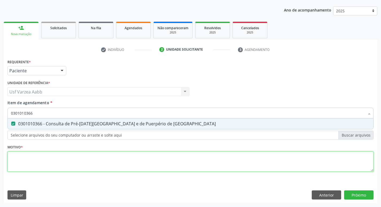
click at [57, 153] on div "Requerente * Paciente Médico(a) Enfermeiro(a) Paciente Nenhum resultado encontr…" at bounding box center [190, 118] width 366 height 121
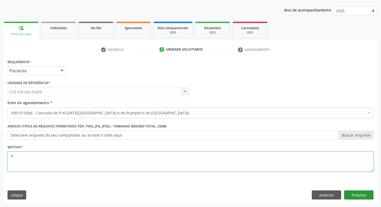
type textarea "X"
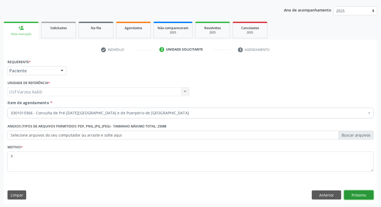
click at [356, 194] on button "Próximo" at bounding box center [358, 194] width 29 height 9
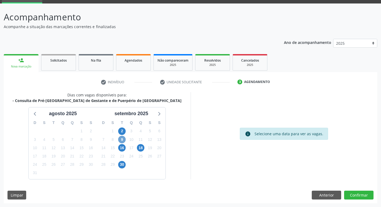
click at [120, 138] on span "9" at bounding box center [121, 139] width 7 height 7
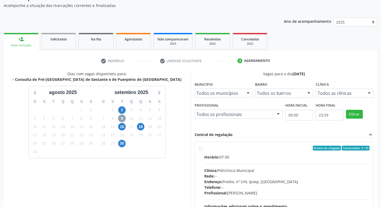
scroll to position [79, 0]
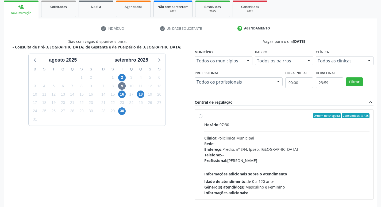
click at [204, 116] on label "Ordem de chegada Consumidos: 3 / 25 Horário: 07:30 Clínica: Policlinica Municip…" at bounding box center [287, 154] width 166 height 82
click at [199, 116] on input "Ordem de chegada Consumidos: 3 / 25 Horário: 07:30 Clínica: Policlinica Municip…" at bounding box center [201, 115] width 4 height 5
radio input "true"
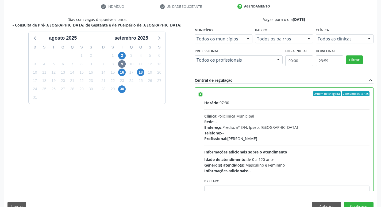
scroll to position [113, 0]
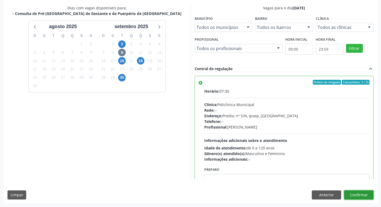
click at [372, 195] on button "Confirmar" at bounding box center [358, 194] width 29 height 9
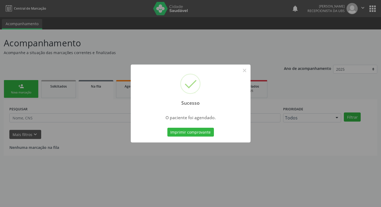
scroll to position [0, 0]
click at [211, 134] on button "Imprimir comprovante" at bounding box center [192, 132] width 47 height 9
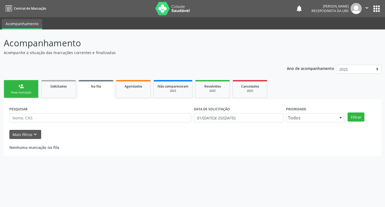
click at [33, 90] on link "person_add Nova marcação" at bounding box center [21, 89] width 35 height 18
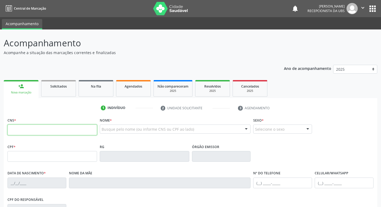
click at [39, 132] on input "text" at bounding box center [52, 129] width 90 height 11
type input "700 5037 4471 0459"
type input "22/03/2000"
type input "Isabel Cristina de Araujo Costa"
type input "(87) 99808-4626"
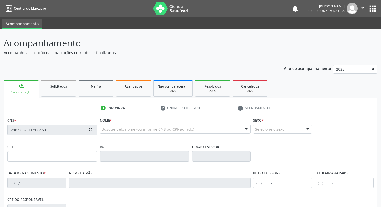
type input "1180"
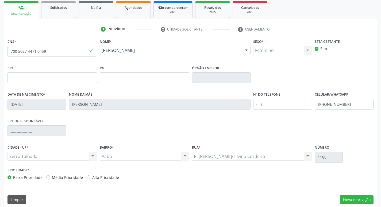
scroll to position [83, 0]
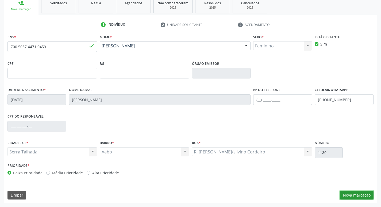
click at [348, 196] on button "Nova marcação" at bounding box center [357, 194] width 34 height 9
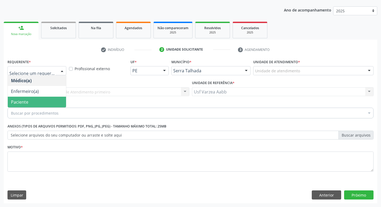
click at [34, 102] on span "Paciente" at bounding box center [37, 102] width 58 height 11
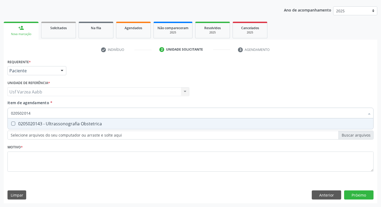
type input "0205020143"
click at [106, 124] on div "0205020143 - Ultrassonografia Obstetrica" at bounding box center [190, 123] width 359 height 4
checkbox Obstetrica "true"
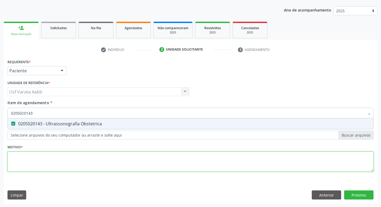
click at [114, 153] on div "Requerente * Paciente Médico(a) Enfermeiro(a) Paciente Nenhum resultado encontr…" at bounding box center [190, 118] width 366 height 121
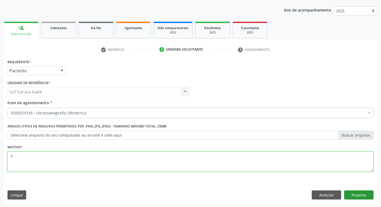
type textarea "X"
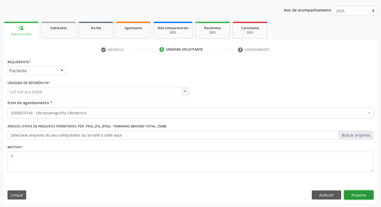
click at [350, 193] on button "Próximo" at bounding box center [358, 194] width 29 height 9
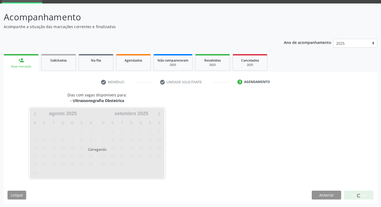
scroll to position [26, 0]
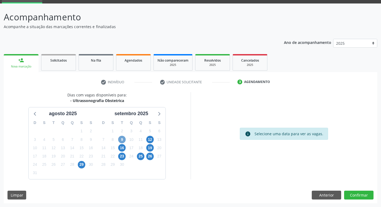
click at [122, 139] on span "9" at bounding box center [121, 139] width 7 height 7
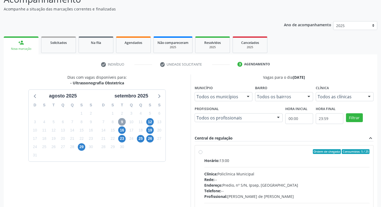
scroll to position [53, 0]
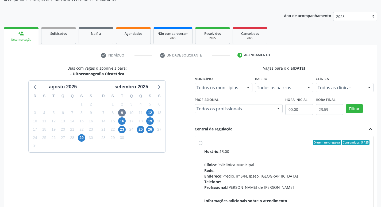
click at [198, 141] on div "Ordem de chegada Consumidos: 5 / 25 Horário: 13:00 Clínica: Policlinica Municip…" at bounding box center [284, 181] width 179 height 90
radio input "true"
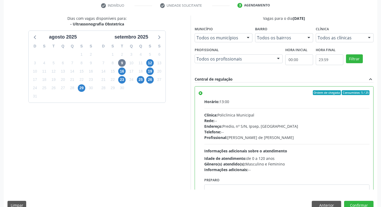
scroll to position [113, 0]
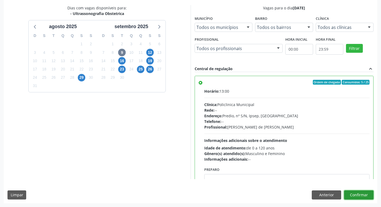
click at [366, 196] on button "Confirmar" at bounding box center [358, 194] width 29 height 9
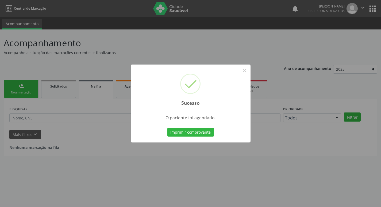
scroll to position [0, 0]
click at [204, 133] on button "Imprimir comprovante" at bounding box center [192, 132] width 47 height 9
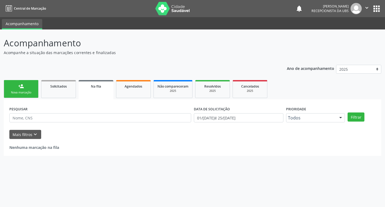
click at [16, 88] on link "person_add Nova marcação" at bounding box center [21, 89] width 35 height 18
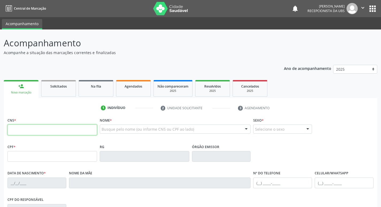
click at [30, 128] on input "text" at bounding box center [52, 129] width 90 height 11
type input "7"
type input "700 4004 2025 3042"
type input "098.308.744-00"
type input "20/06/1992"
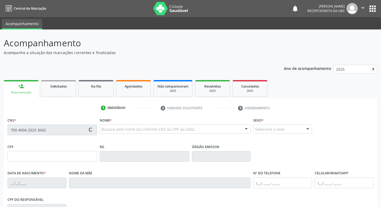
type input "Francisca de Fatima Souza Araujo"
type input "(87) 98808-9053"
type input "295.982.654-04"
type input "70"
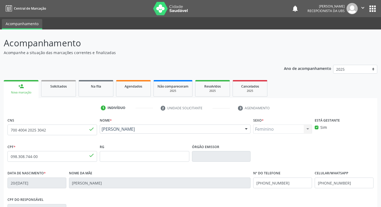
scroll to position [83, 0]
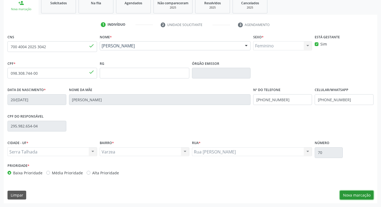
click at [350, 198] on button "Nova marcação" at bounding box center [357, 194] width 34 height 9
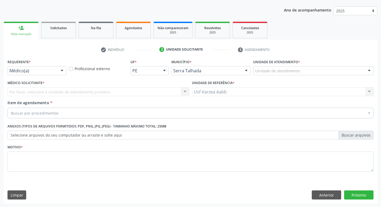
scroll to position [58, 0]
click at [35, 67] on div "Médico(a)" at bounding box center [36, 70] width 59 height 9
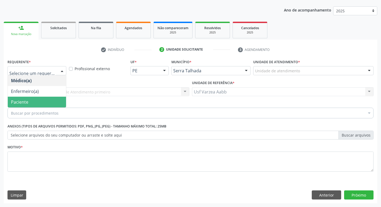
click at [35, 106] on span "Paciente" at bounding box center [37, 102] width 58 height 11
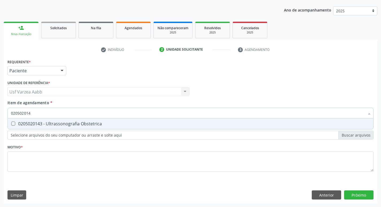
type input "0205020143"
click at [92, 117] on input "0205020143" at bounding box center [188, 112] width 354 height 11
click at [91, 122] on div "0205020143 - Ultrassonografia Obstetrica" at bounding box center [190, 123] width 359 height 4
checkbox Obstetrica "true"
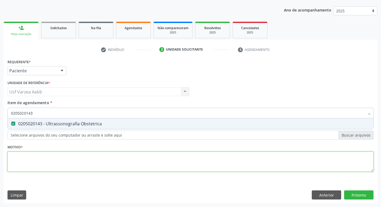
click at [99, 157] on div "Requerente * Paciente Médico(a) Enfermeiro(a) Paciente Nenhum resultado encontr…" at bounding box center [190, 118] width 366 height 121
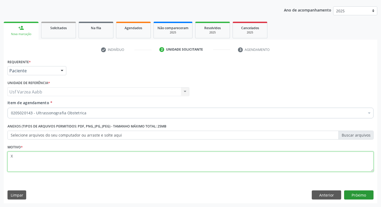
type textarea "X"
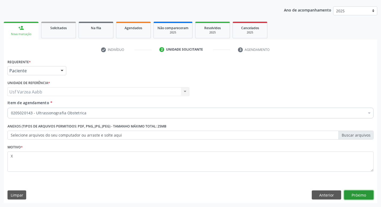
click at [359, 190] on button "Próximo" at bounding box center [358, 194] width 29 height 9
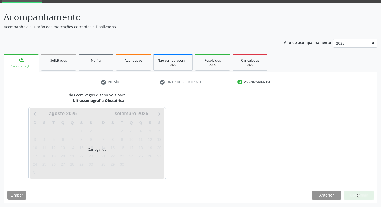
scroll to position [26, 0]
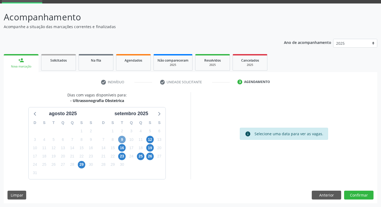
click at [122, 138] on span "9" at bounding box center [121, 139] width 7 height 7
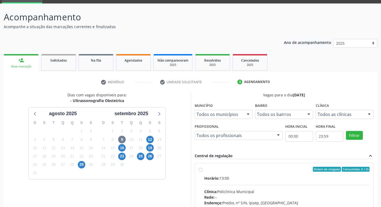
click at [201, 171] on div "Ordem de chegada Consumidos: 6 / 25 Horário: 13:00 Clínica: Policlinica Municip…" at bounding box center [284, 208] width 171 height 82
radio input "true"
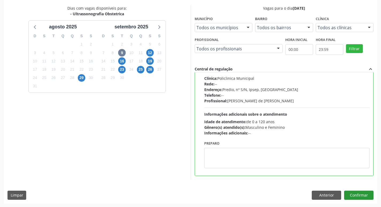
scroll to position [113, 0]
click at [364, 195] on button "Confirmar" at bounding box center [358, 194] width 29 height 9
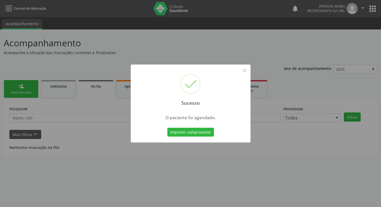
scroll to position [0, 0]
click at [179, 131] on button "Imprimir comprovante" at bounding box center [192, 132] width 47 height 9
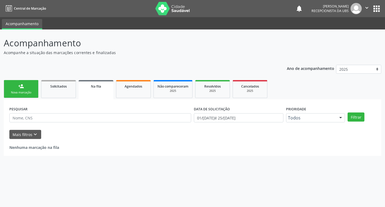
click at [24, 95] on link "person_add Nova marcação" at bounding box center [21, 89] width 35 height 18
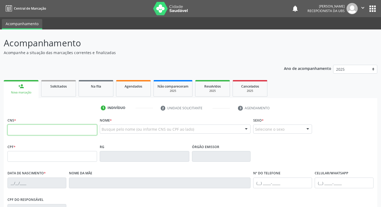
click at [32, 128] on input "text" at bounding box center [52, 129] width 90 height 11
type input "166 0198 2815 0009"
type input "09/12/1984"
type input "Francisca Soares de Lima"
type input "(87) 98813-5455"
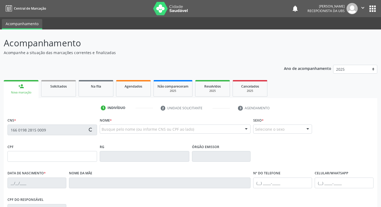
type input "966"
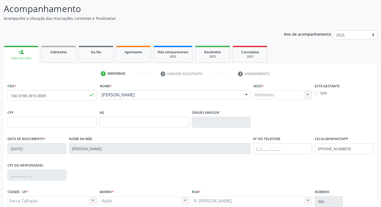
scroll to position [80, 0]
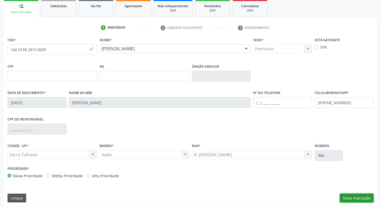
click at [353, 198] on button "Nova marcação" at bounding box center [357, 197] width 34 height 9
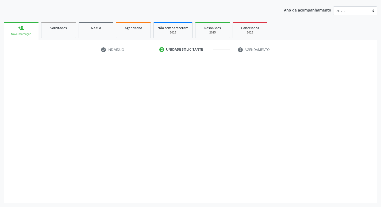
scroll to position [58, 0]
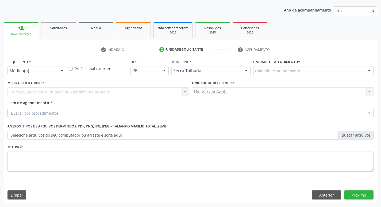
click at [16, 75] on div "Médico(a)" at bounding box center [36, 70] width 59 height 9
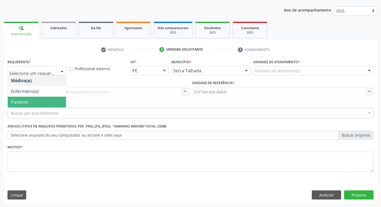
click at [16, 101] on span "Paciente" at bounding box center [19, 102] width 17 height 6
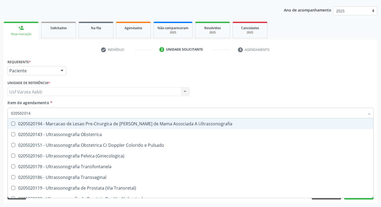
type input "0205020143"
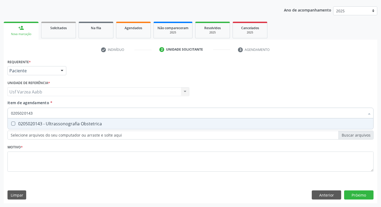
click at [57, 125] on div "0205020143 - Ultrassonografia Obstetrica" at bounding box center [190, 123] width 359 height 4
checkbox Obstetrica "true"
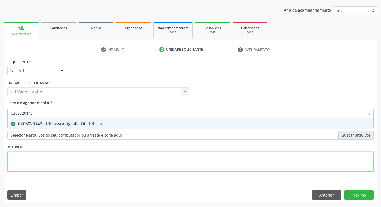
click at [60, 161] on div "Requerente * Paciente Médico(a) Enfermeiro(a) Paciente Nenhum resultado encontr…" at bounding box center [190, 118] width 366 height 121
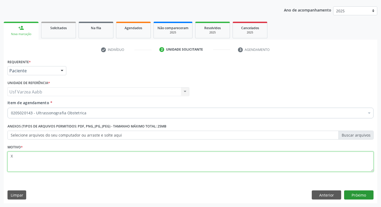
type textarea "X"
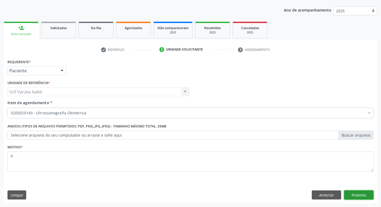
click at [360, 195] on button "Próximo" at bounding box center [358, 194] width 29 height 9
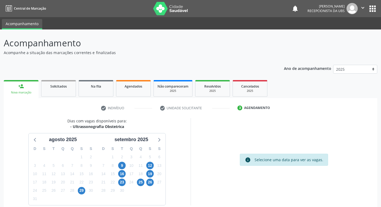
scroll to position [26, 0]
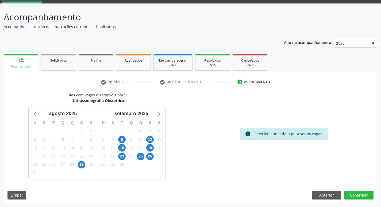
click at [147, 142] on div "12" at bounding box center [149, 139] width 7 height 8
click at [147, 140] on span "12" at bounding box center [149, 139] width 7 height 7
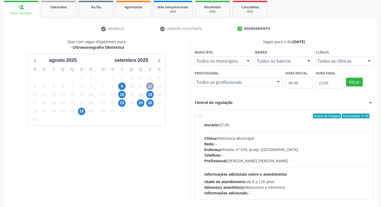
scroll to position [79, 0]
click at [204, 118] on label "Ordem de chegada Consumidos: 3 / 25 Horário: 07:00 Clínica: Policlinica Municip…" at bounding box center [287, 154] width 166 height 82
click at [201, 118] on input "Ordem de chegada Consumidos: 3 / 25 Horário: 07:00 Clínica: Policlinica Municip…" at bounding box center [201, 115] width 4 height 5
radio input "true"
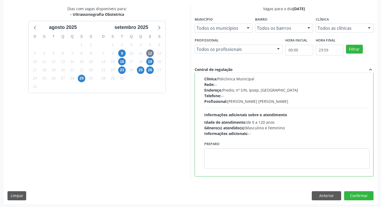
scroll to position [113, 0]
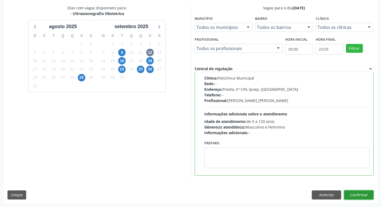
click at [362, 197] on button "Confirmar" at bounding box center [358, 194] width 29 height 9
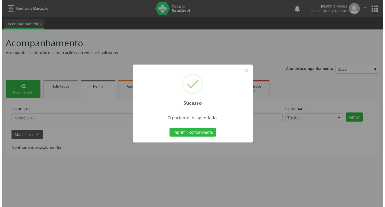
scroll to position [0, 0]
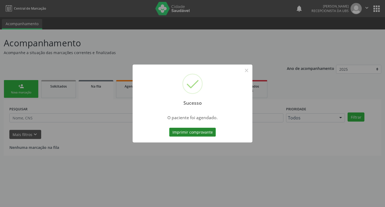
click at [213, 132] on button "Imprimir comprovante" at bounding box center [192, 132] width 47 height 9
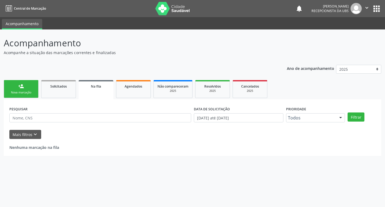
click at [22, 87] on div "person_add" at bounding box center [21, 86] width 6 height 6
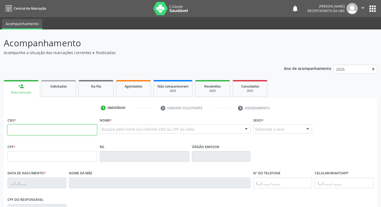
drag, startPoint x: 22, startPoint y: 87, endPoint x: 21, endPoint y: 129, distance: 41.4
click at [21, 129] on input "text" at bounding box center [52, 129] width 90 height 11
type input "708 1015 0477 0438"
type input "087.391.314-08"
type input "[DATE]"
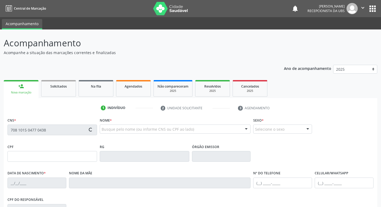
type input "Eroneide [PERSON_NAME]"
type input "[PHONE_NUMBER]"
type input "907.341.734-15"
type input "1547"
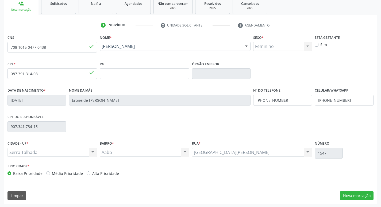
scroll to position [83, 0]
click at [366, 196] on button "Nova marcação" at bounding box center [357, 194] width 34 height 9
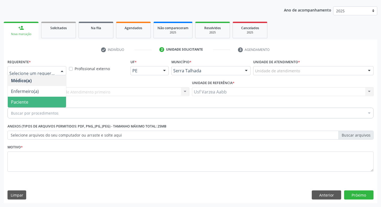
click at [35, 102] on span "Paciente" at bounding box center [37, 102] width 58 height 11
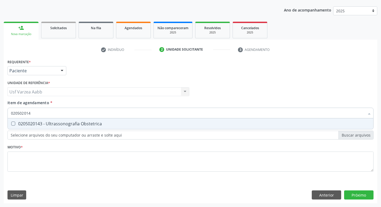
type input "0205020143"
click at [66, 128] on span "0205020143 - Ultrassonografia Obstetrica" at bounding box center [191, 123] width 366 height 11
checkbox Obstetrica "true"
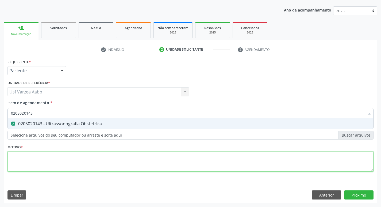
click at [77, 162] on div "Requerente * Paciente Médico(a) Enfermeiro(a) Paciente Nenhum resultado encontr…" at bounding box center [190, 118] width 366 height 121
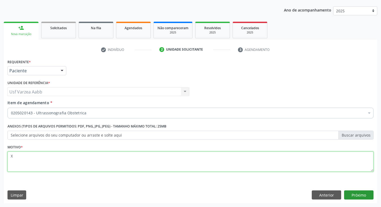
type textarea "X"
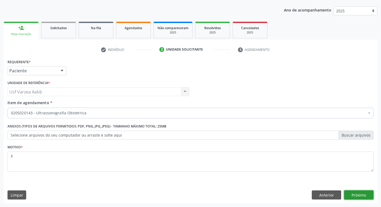
click at [365, 197] on button "Próximo" at bounding box center [358, 194] width 29 height 9
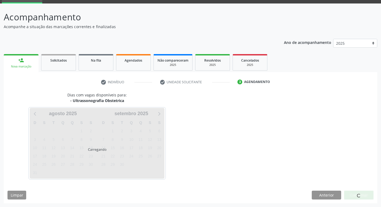
scroll to position [26, 0]
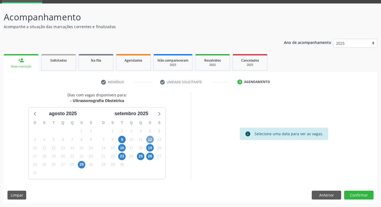
click at [150, 140] on span "12" at bounding box center [149, 139] width 7 height 7
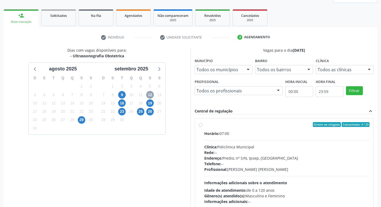
scroll to position [79, 0]
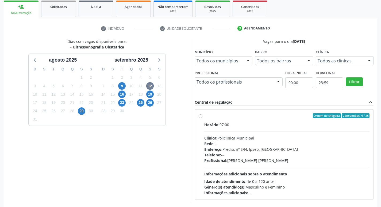
click at [201, 114] on div "Ordem de chegada Consumidos: 4 / 25 Horário: 07:00 Clínica: Policlinica Municip…" at bounding box center [284, 154] width 171 height 82
radio input "true"
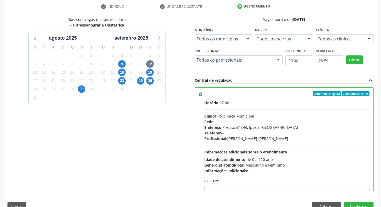
scroll to position [113, 0]
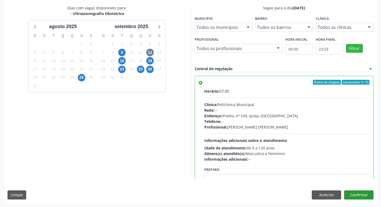
click at [373, 194] on div "Dias com vagas disponíveis para: - Ultrassonografia Obstetrica [DATE] D S T Q Q…" at bounding box center [191, 104] width 374 height 198
click at [371, 194] on button "Confirmar" at bounding box center [358, 194] width 29 height 9
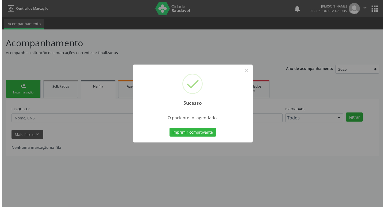
scroll to position [0, 0]
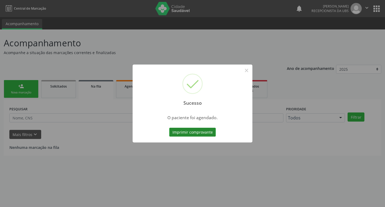
click at [205, 131] on button "Imprimir comprovante" at bounding box center [192, 132] width 47 height 9
